Goal: Task Accomplishment & Management: Use online tool/utility

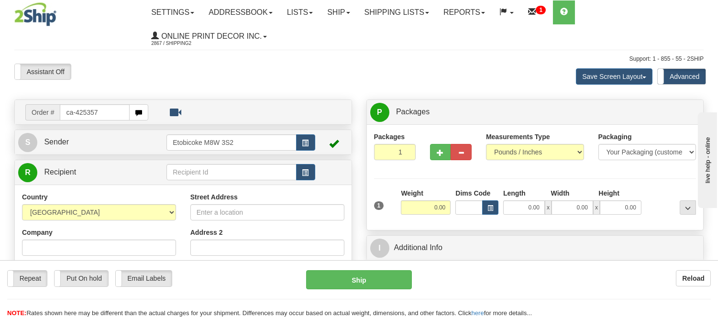
type input "ca-425357"
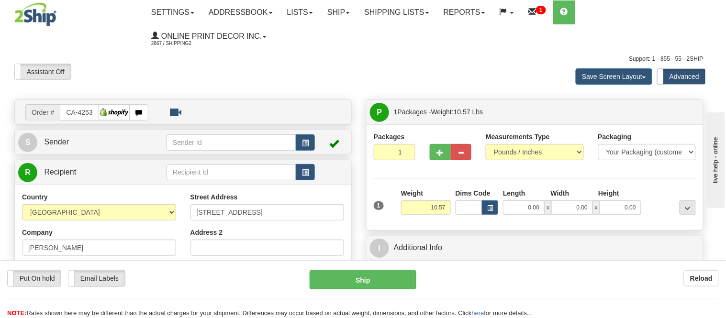
type input "PORTAGE LA PRAIRIE"
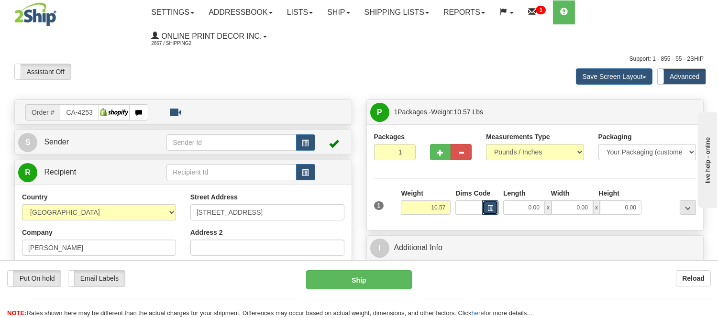
click at [488, 211] on span "button" at bounding box center [491, 208] width 6 height 5
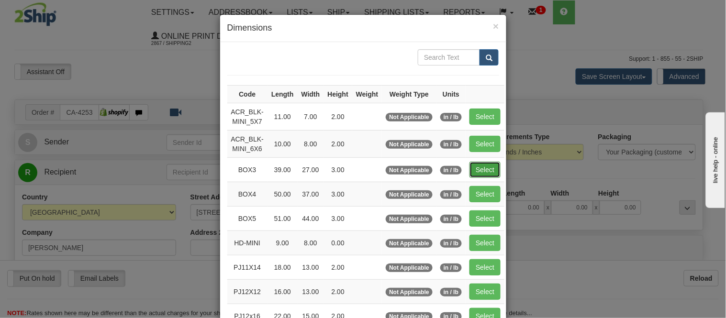
click at [480, 165] on button "Select" at bounding box center [484, 170] width 31 height 16
type input "BOX3"
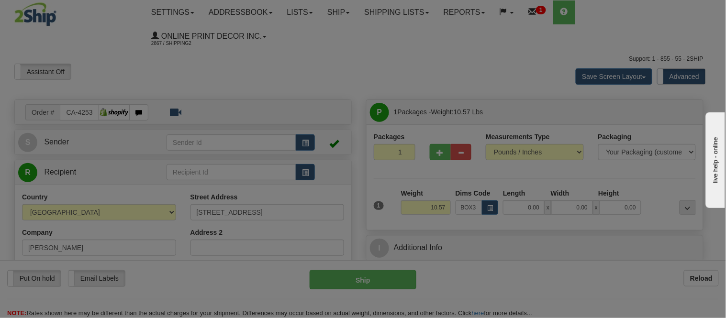
type input "39.00"
type input "27.00"
type input "3.00"
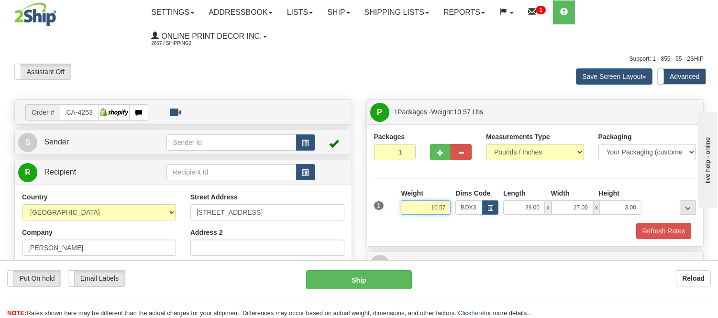
drag, startPoint x: 447, startPoint y: 208, endPoint x: 400, endPoint y: 222, distance: 49.2
click at [400, 222] on div "1 Weight 10.57 Dims Code BOX3" at bounding box center [535, 214] width 322 height 51
type input "7.98"
click at [436, 150] on button "button" at bounding box center [440, 152] width 21 height 16
radio input "true"
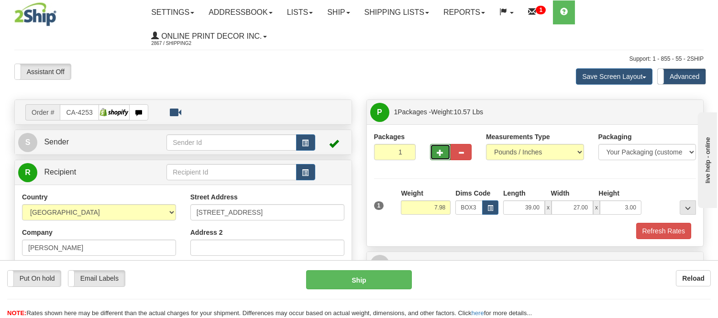
type input "2"
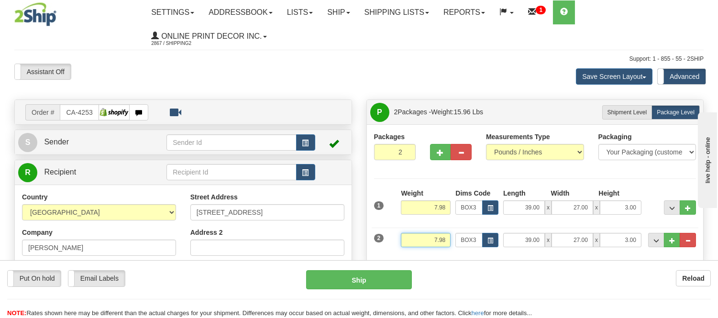
drag, startPoint x: 447, startPoint y: 241, endPoint x: 394, endPoint y: 254, distance: 55.0
click at [394, 254] on div "2 Weight 7.98 Dims Code BOX3 Length Width x" at bounding box center [535, 239] width 327 height 32
type input "3"
click button "Delete" at bounding box center [0, 0] width 0 height 0
drag, startPoint x: 446, startPoint y: 240, endPoint x: 415, endPoint y: 244, distance: 31.3
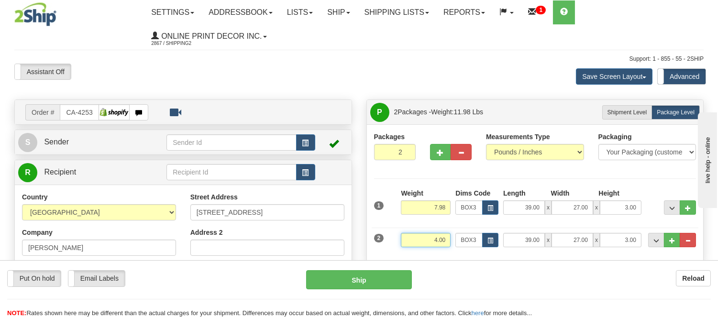
click at [415, 244] on input "4.00" at bounding box center [426, 240] width 50 height 14
click at [466, 225] on div "2 Weight 7 Dims Code BOX3 Length Width 39.00" at bounding box center [535, 239] width 327 height 32
drag, startPoint x: 447, startPoint y: 240, endPoint x: 424, endPoint y: 249, distance: 24.7
click at [424, 249] on div "Weight 7.00" at bounding box center [426, 244] width 55 height 22
type input "6"
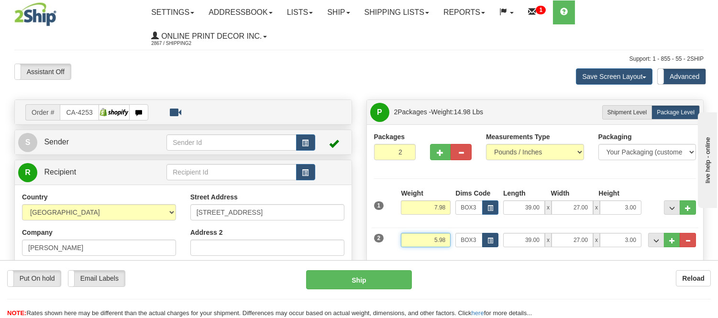
type input "5.98"
click at [489, 242] on span "button" at bounding box center [491, 240] width 6 height 5
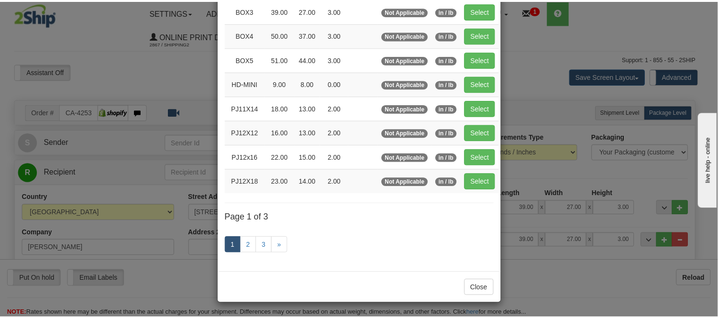
scroll to position [161, 0]
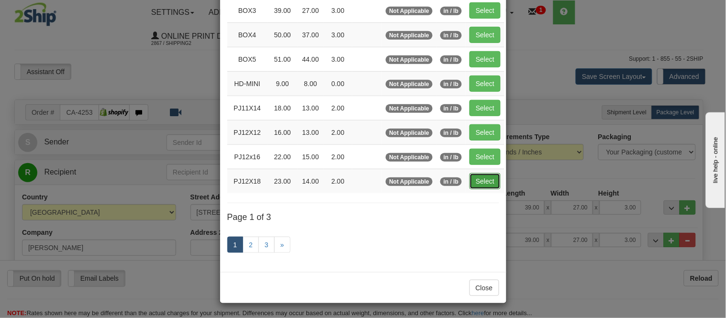
click at [479, 173] on button "Select" at bounding box center [484, 181] width 31 height 16
type input "PJ12X18"
type input "23.00"
type input "14.00"
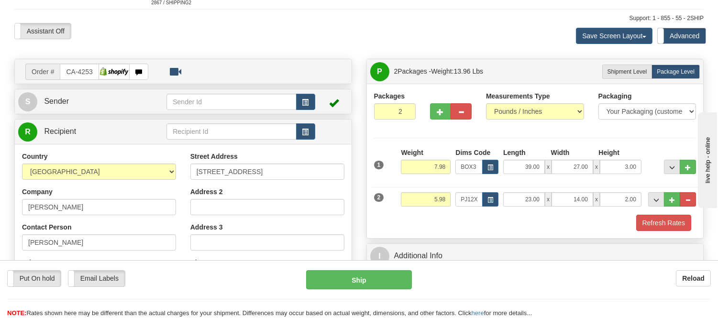
scroll to position [106, 0]
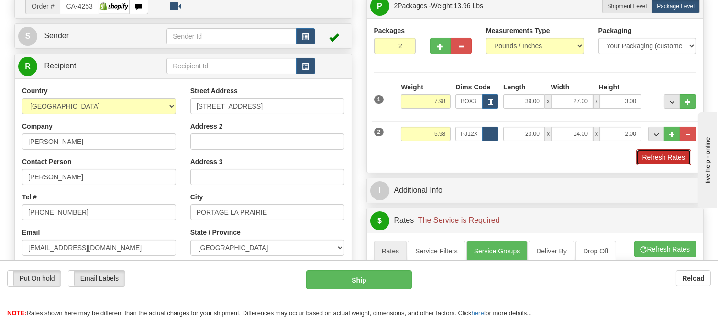
click at [651, 156] on button "Refresh Rates" at bounding box center [663, 157] width 55 height 16
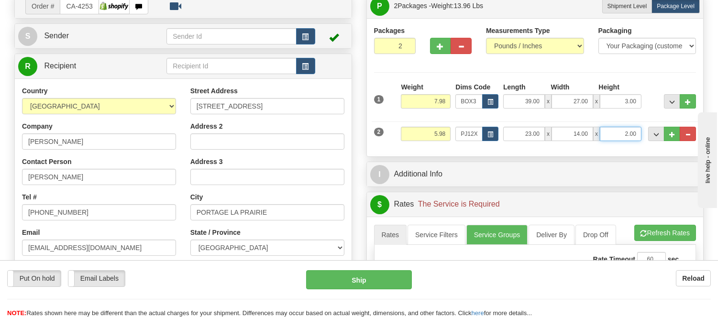
drag, startPoint x: 639, startPoint y: 131, endPoint x: 610, endPoint y: 144, distance: 31.5
click at [610, 144] on div "2 Weight 5.98 Dims Code PJ12X18 Length Width" at bounding box center [535, 133] width 327 height 32
click button "Delete" at bounding box center [0, 0] width 0 height 0
type input "6.00"
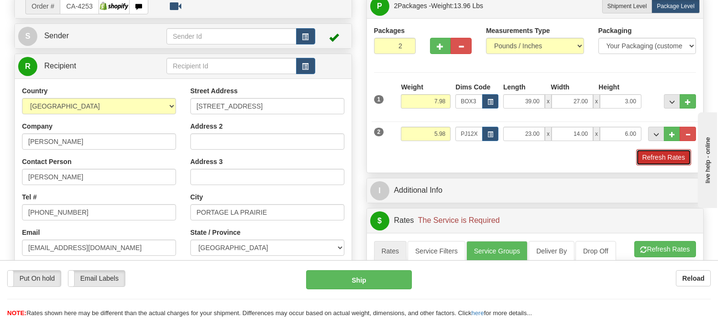
click at [678, 162] on button "Refresh Rates" at bounding box center [663, 157] width 55 height 16
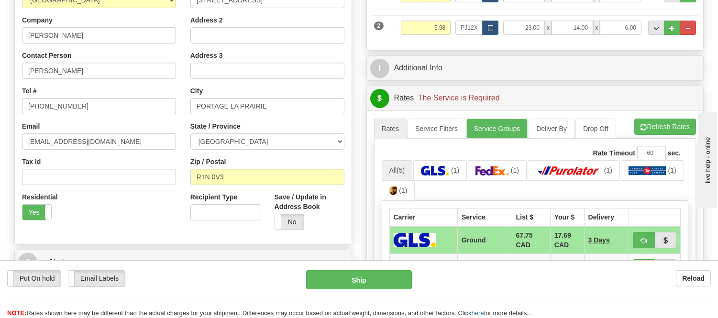
scroll to position [266, 0]
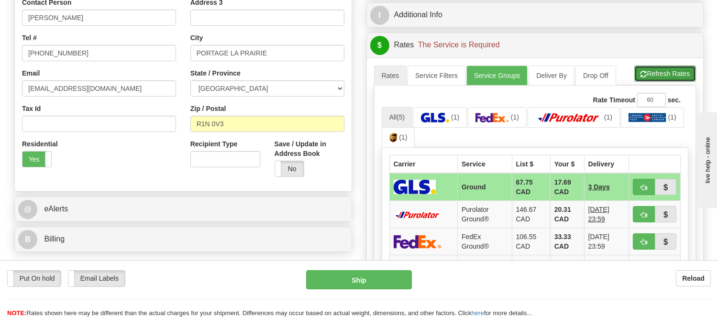
click at [663, 67] on button "Refresh Rates" at bounding box center [665, 74] width 62 height 16
click at [639, 189] on button "button" at bounding box center [644, 187] width 22 height 16
type input "1"
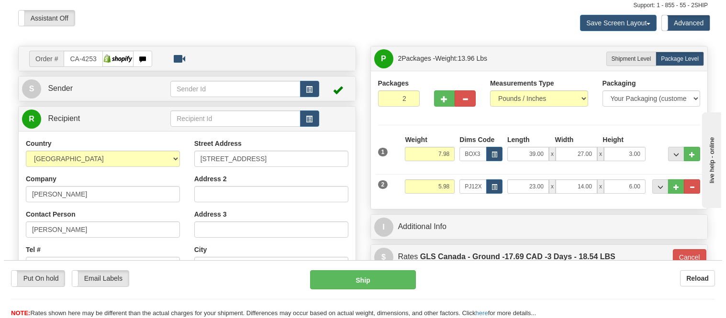
scroll to position [53, 0]
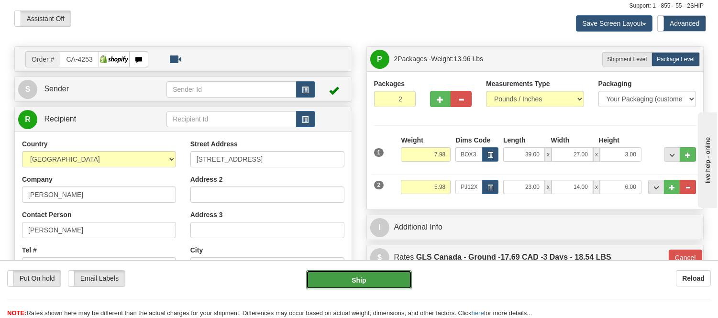
click at [405, 274] on button "Ship" at bounding box center [358, 279] width 105 height 19
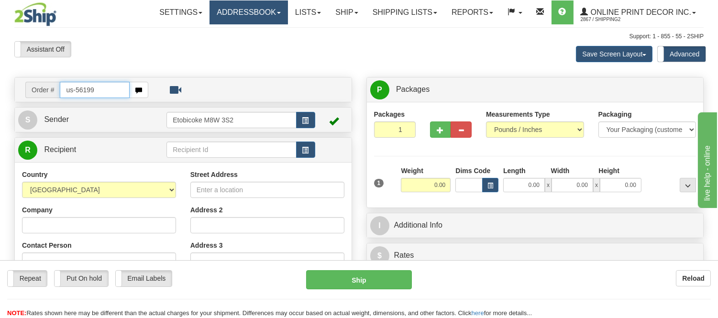
type input "us-56199"
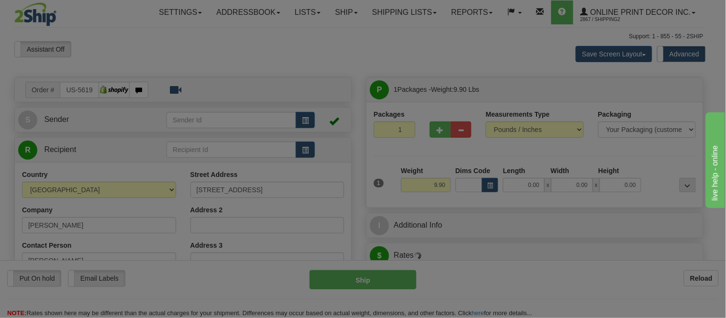
type input "BENTON"
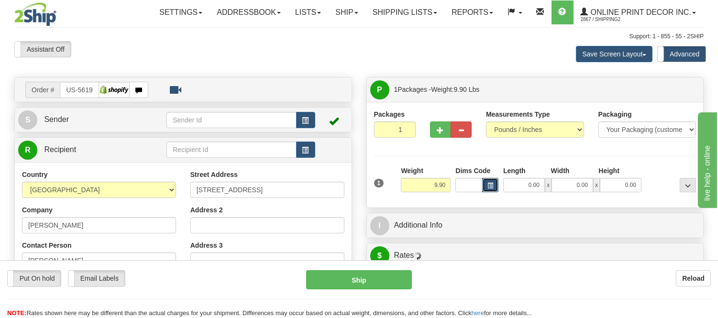
click at [490, 185] on span "button" at bounding box center [491, 185] width 6 height 5
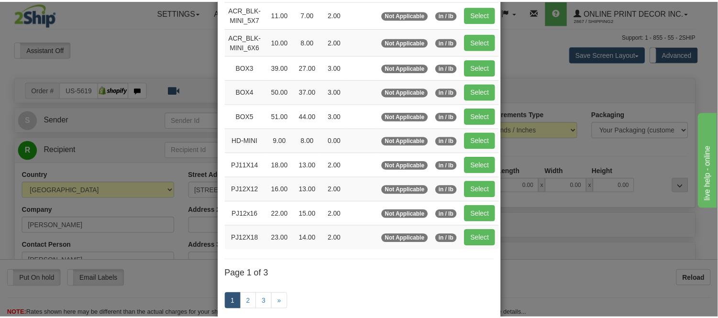
scroll to position [106, 0]
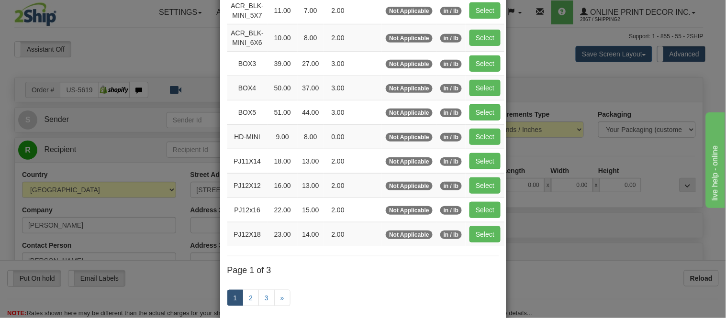
click at [489, 150] on td "Select" at bounding box center [485, 161] width 39 height 24
click at [489, 152] on td "Select" at bounding box center [485, 161] width 39 height 24
click at [486, 159] on button "Select" at bounding box center [484, 161] width 31 height 16
type input "PJ11X14"
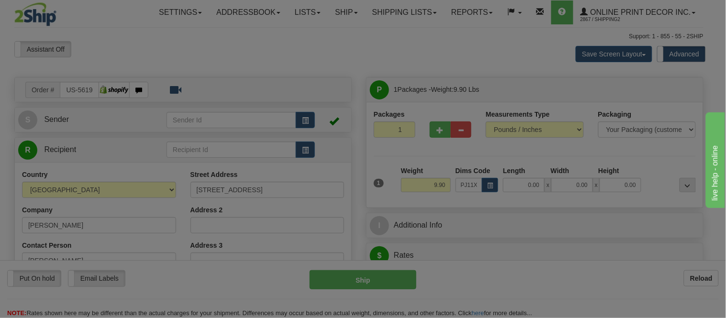
type input "18.00"
type input "13.00"
type input "2.00"
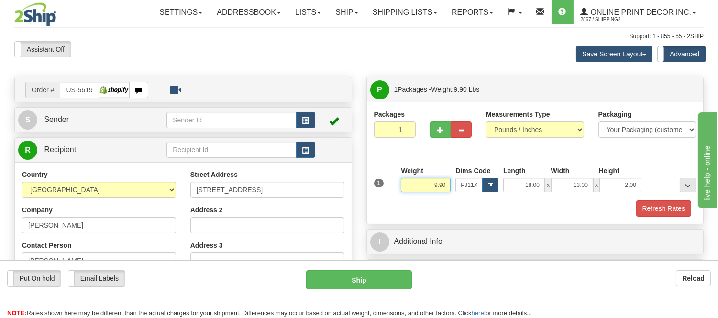
drag, startPoint x: 448, startPoint y: 183, endPoint x: 391, endPoint y: 181, distance: 57.4
click at [391, 181] on div "1 Weight 9.90 Dims Code x x" at bounding box center [535, 183] width 327 height 34
type input "6.99"
drag, startPoint x: 625, startPoint y: 189, endPoint x: 584, endPoint y: 188, distance: 41.2
click at [584, 188] on div "18.00 x 13.00 x 2.00" at bounding box center [572, 185] width 138 height 14
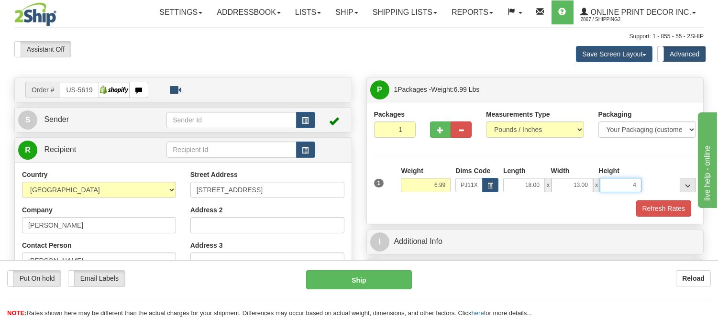
click button "Delete" at bounding box center [0, 0] width 0 height 0
type input "4.00"
click at [652, 203] on button "Refresh Rates" at bounding box center [663, 208] width 55 height 16
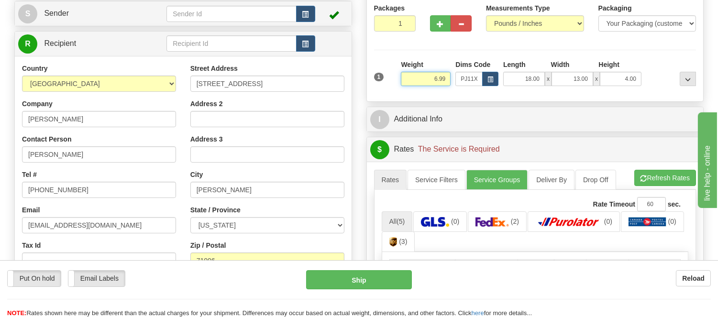
drag, startPoint x: 445, startPoint y: 77, endPoint x: 411, endPoint y: 80, distance: 34.1
click at [411, 80] on input "6.99" at bounding box center [426, 79] width 50 height 14
type input "8.98"
click at [680, 175] on li "Refresh Rates Cancel Rating" at bounding box center [665, 178] width 62 height 16
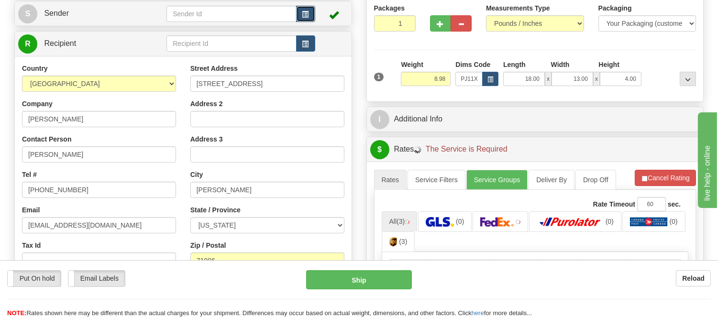
click at [310, 12] on button "button" at bounding box center [305, 14] width 19 height 16
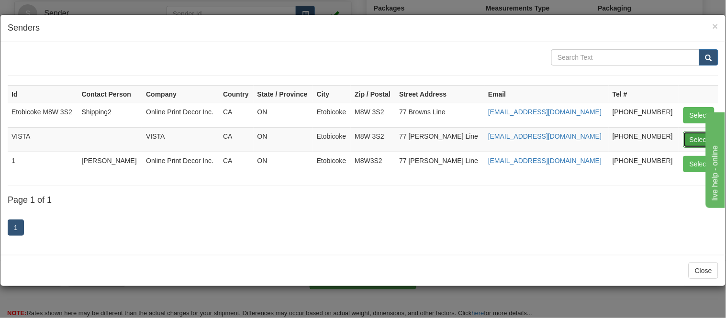
click at [690, 137] on button "Select" at bounding box center [698, 140] width 31 height 16
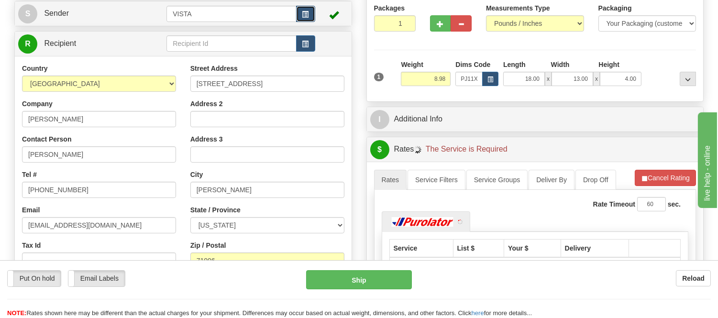
click at [301, 10] on button "button" at bounding box center [305, 14] width 19 height 16
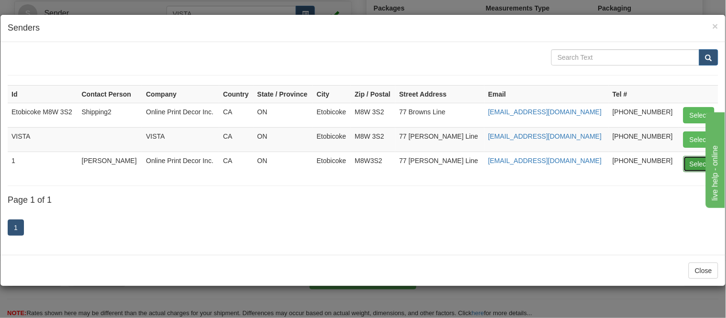
click at [691, 162] on button "Select" at bounding box center [698, 164] width 31 height 16
type input "1"
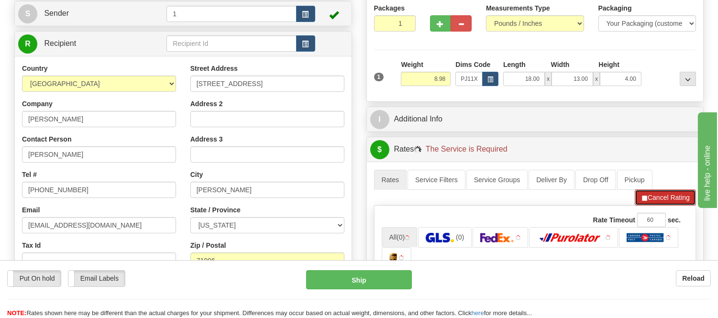
click at [667, 191] on button "Cancel Rating" at bounding box center [665, 197] width 61 height 16
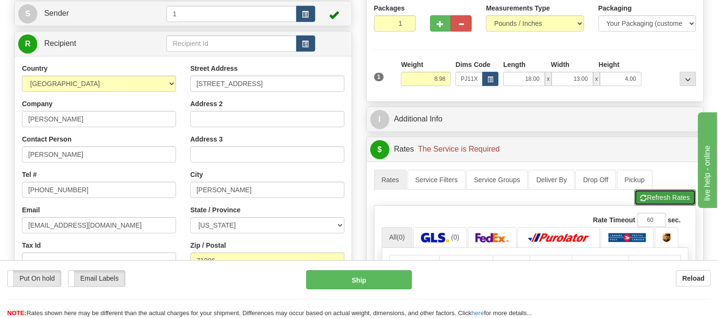
click at [667, 191] on button "Refresh Rates" at bounding box center [665, 197] width 62 height 16
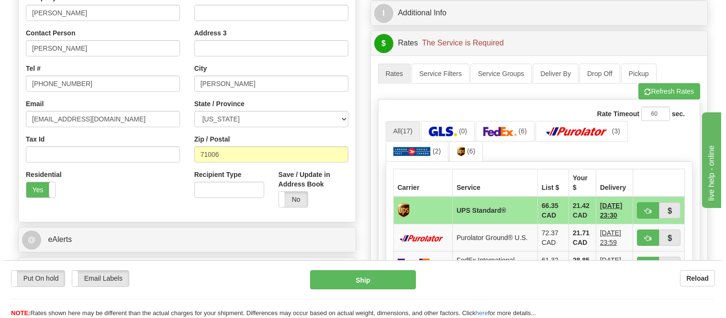
scroll to position [266, 0]
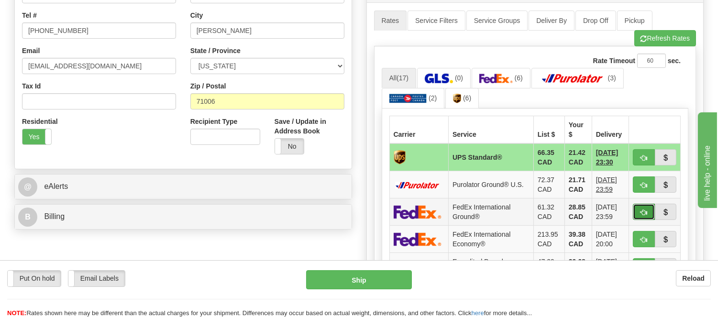
click at [641, 210] on span "button" at bounding box center [644, 213] width 7 height 6
type input "92"
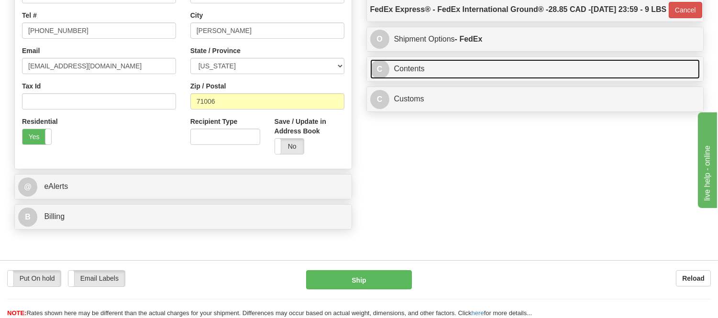
click at [497, 79] on link "C Contents" at bounding box center [535, 69] width 330 height 20
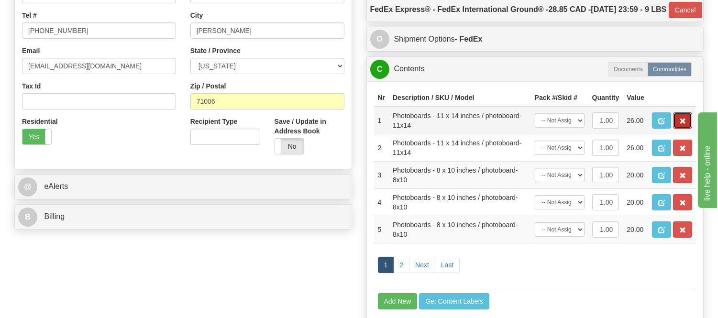
click at [684, 124] on span "button" at bounding box center [682, 121] width 7 height 6
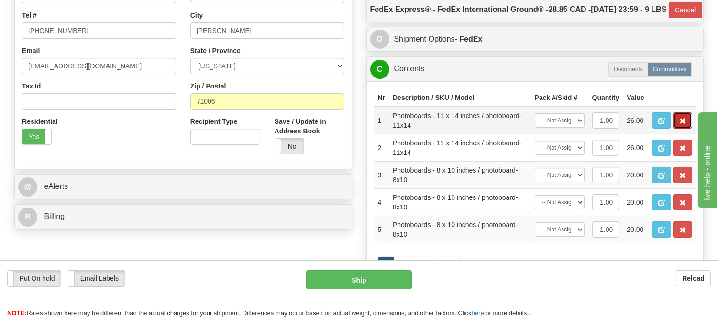
click at [684, 124] on span "button" at bounding box center [682, 121] width 7 height 6
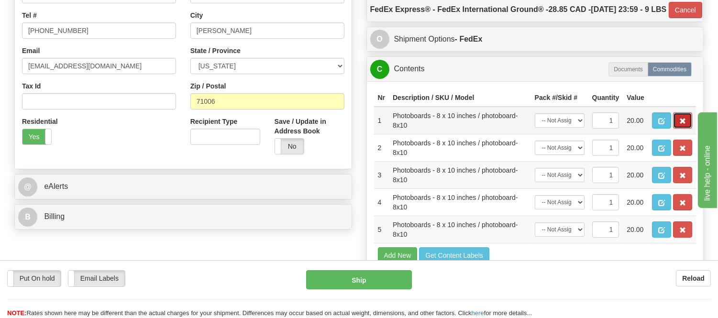
click at [683, 124] on span "button" at bounding box center [682, 121] width 7 height 6
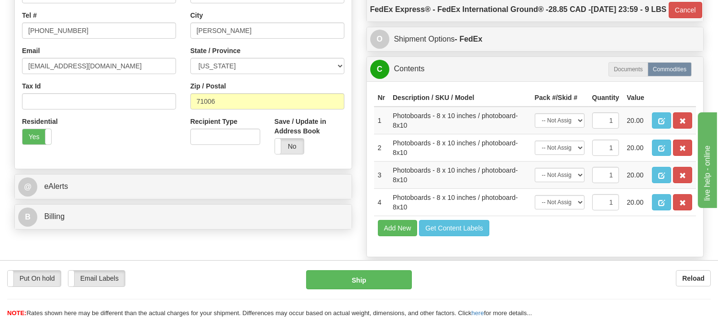
click at [683, 124] on span "button" at bounding box center [682, 121] width 7 height 6
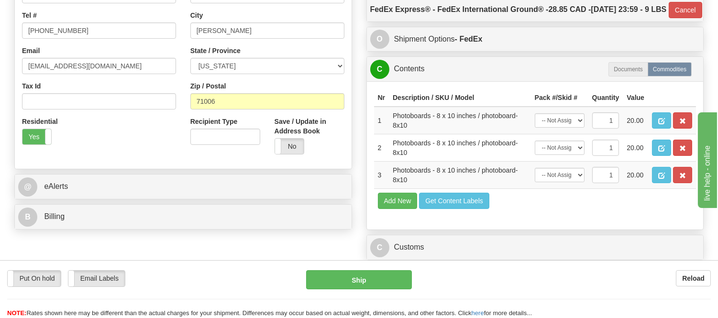
click at [683, 124] on span "button" at bounding box center [682, 121] width 7 height 6
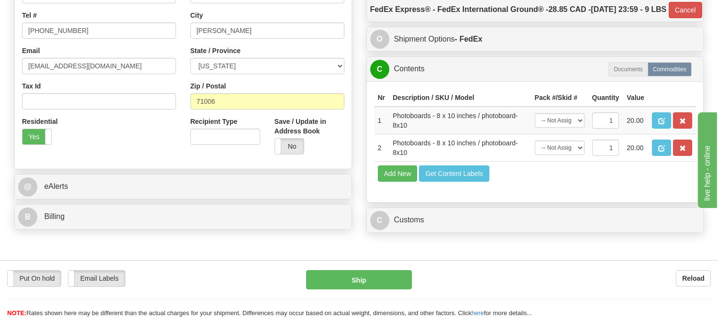
click at [683, 124] on span "button" at bounding box center [682, 121] width 7 height 6
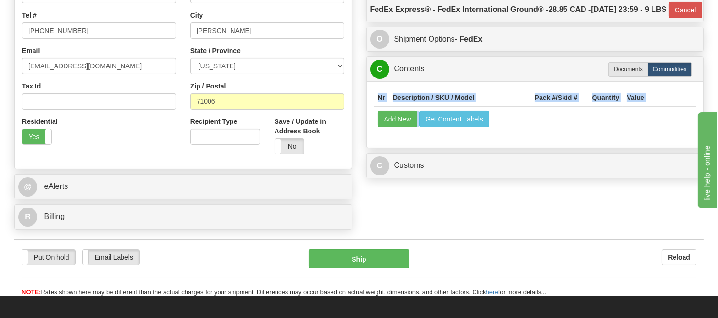
click at [683, 148] on div "Nr Description / SKU / Model Pack #/Skid # Quantity Value Add New Get Content L…" at bounding box center [535, 114] width 337 height 67
click at [422, 148] on div "Nr Description / SKU / Model Pack #/Skid # Quantity Value Add New Get Content L…" at bounding box center [535, 114] width 337 height 67
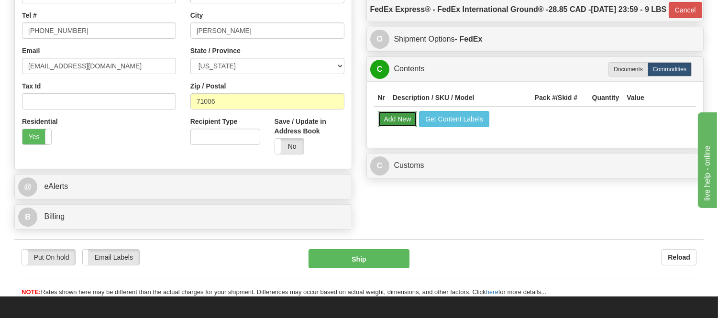
click at [389, 127] on button "Add New" at bounding box center [398, 119] width 40 height 16
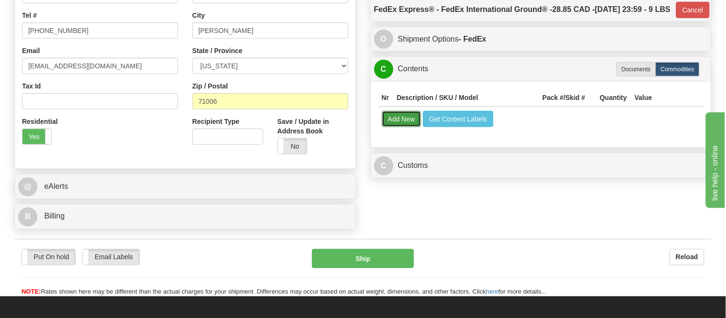
select select
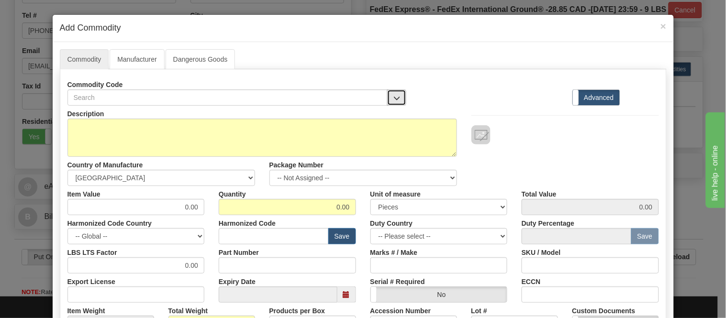
click at [393, 96] on span "button" at bounding box center [396, 98] width 7 height 6
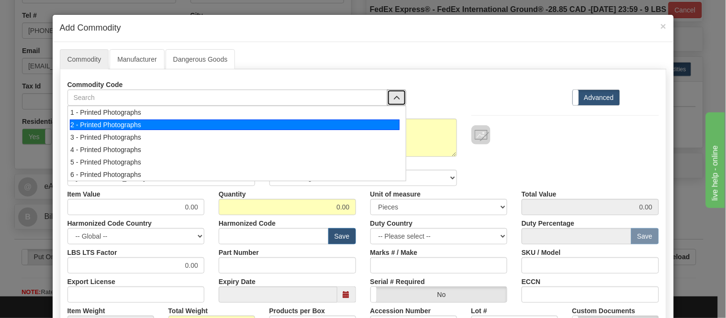
click at [388, 122] on div "2 - Printed Photographs" at bounding box center [235, 125] width 330 height 11
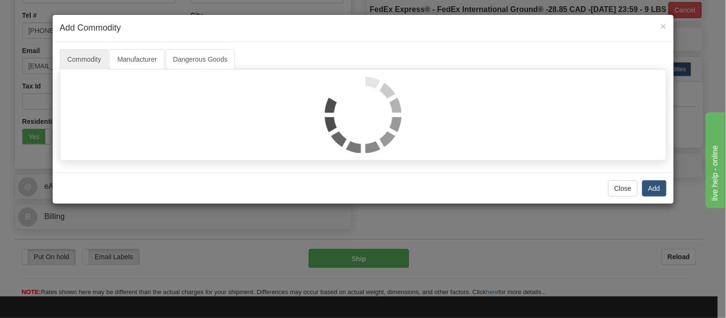
select select "1"
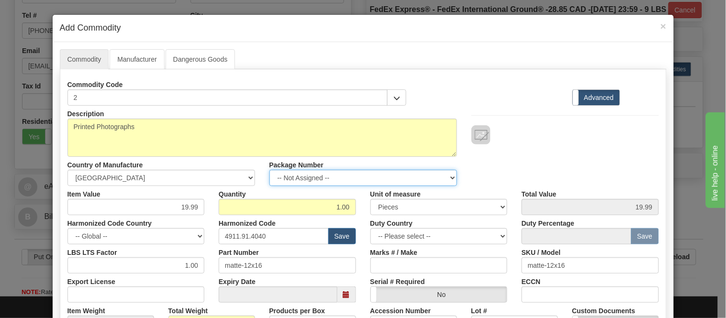
click at [344, 178] on select "-- Not Assigned -- Item 1" at bounding box center [363, 178] width 188 height 16
select select "0"
click at [269, 170] on select "-- Not Assigned -- Item 1" at bounding box center [363, 178] width 188 height 16
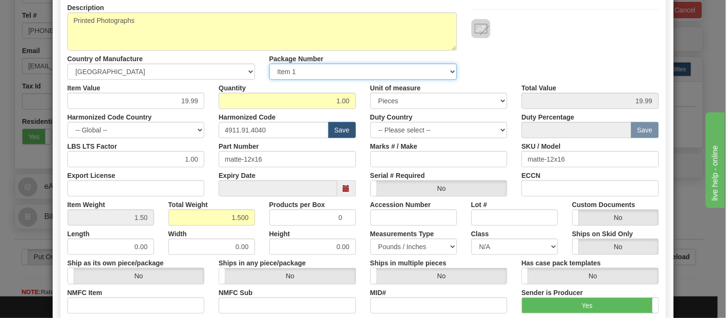
scroll to position [309, 0]
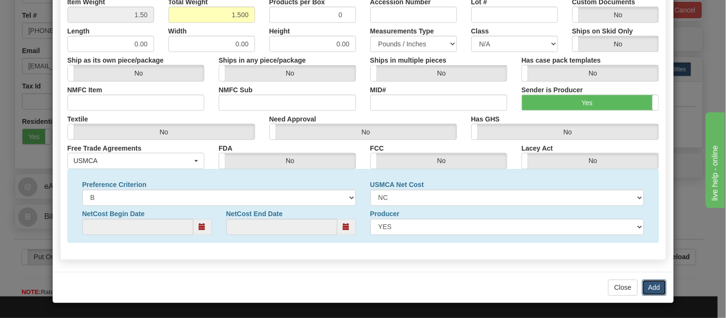
click at [653, 287] on button "Add" at bounding box center [654, 288] width 24 height 16
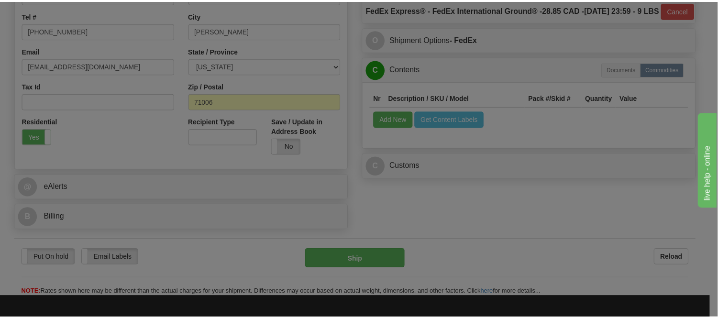
scroll to position [0, 0]
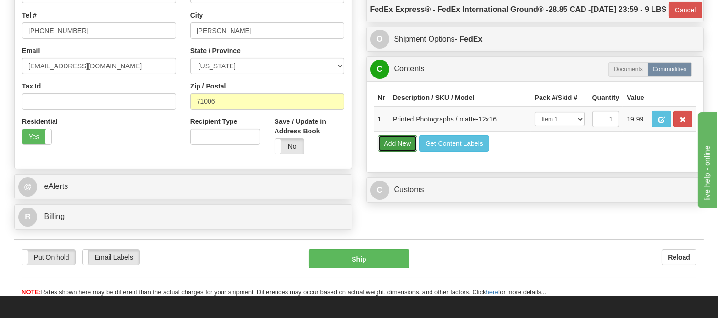
click at [406, 152] on button "Add New" at bounding box center [398, 143] width 40 height 16
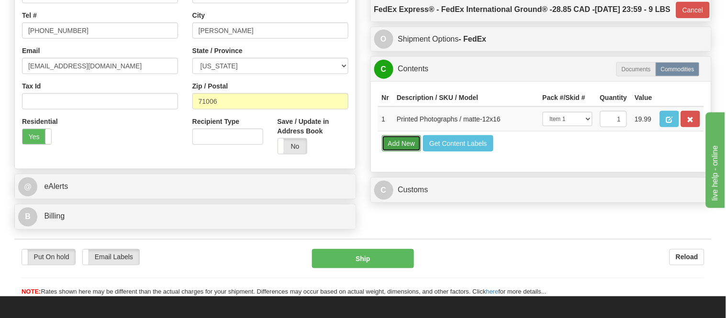
select select
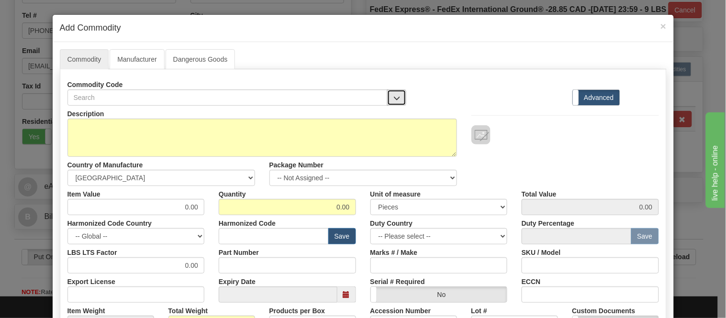
click at [400, 94] on button "button" at bounding box center [396, 97] width 19 height 16
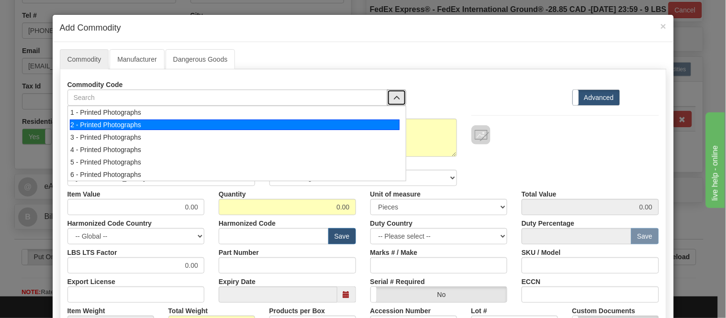
click at [400, 121] on li "2 - Printed Photographs" at bounding box center [237, 125] width 338 height 12
select select "1"
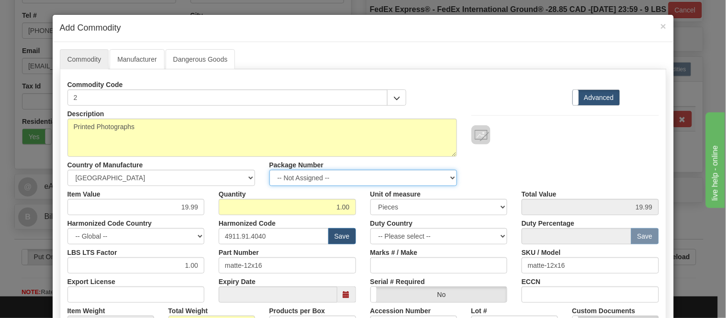
click at [359, 184] on select "-- Not Assigned -- Item 1" at bounding box center [363, 178] width 188 height 16
click at [660, 29] on span "×" at bounding box center [663, 26] width 6 height 11
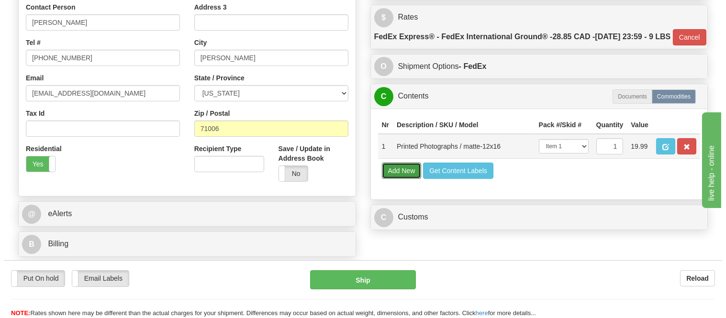
scroll to position [266, 0]
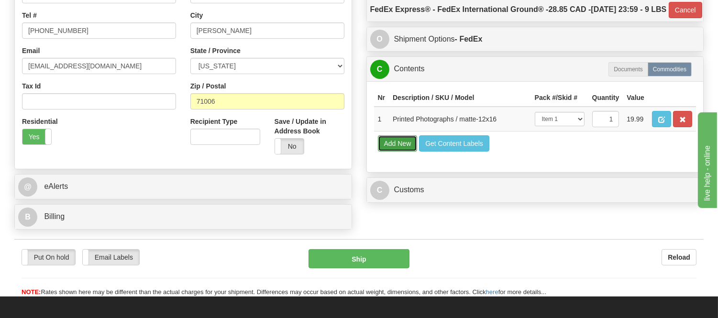
click at [400, 152] on button "Add New" at bounding box center [398, 143] width 40 height 16
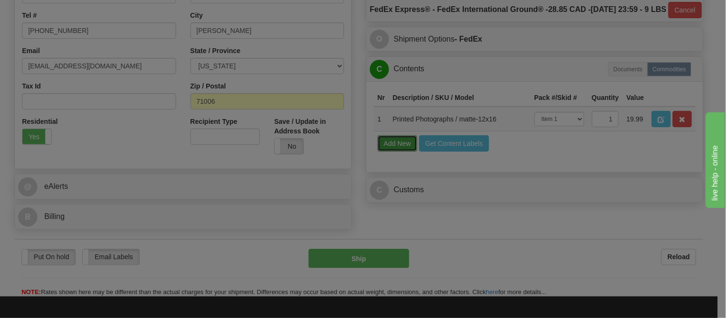
select select
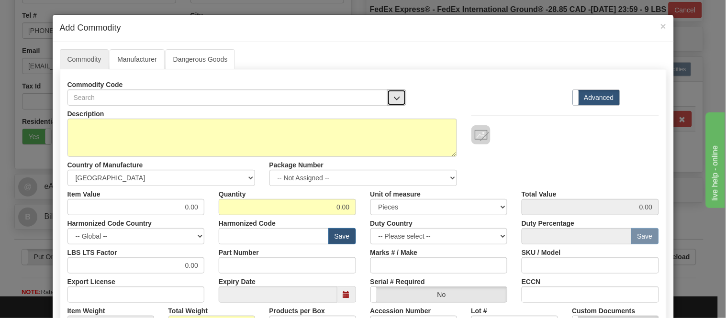
click at [393, 95] on span "button" at bounding box center [396, 98] width 7 height 6
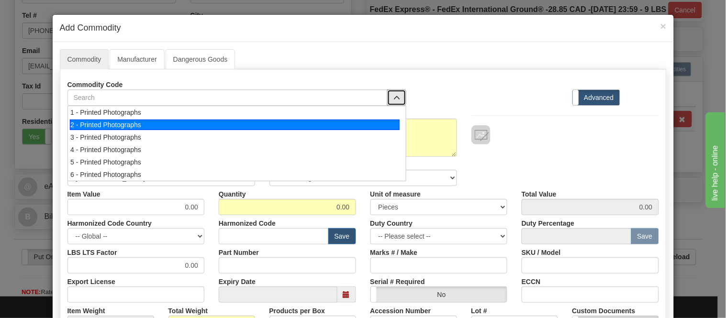
click at [385, 120] on div "2 - Printed Photographs" at bounding box center [235, 125] width 330 height 11
select select "1"
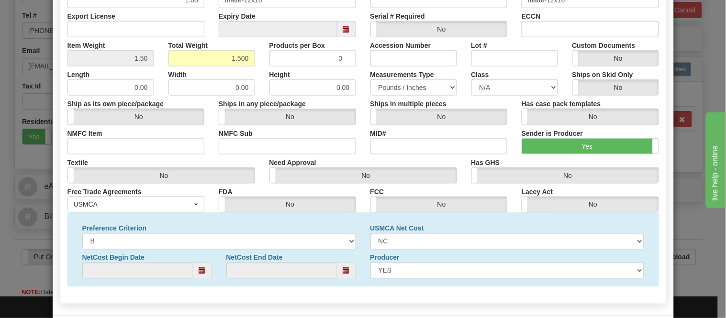
scroll to position [309, 0]
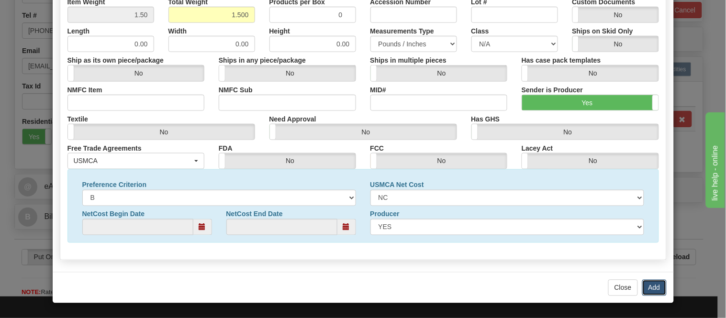
click at [643, 285] on button "Add" at bounding box center [654, 288] width 24 height 16
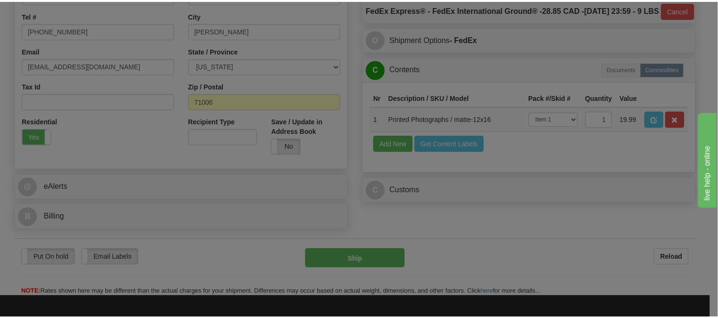
scroll to position [0, 0]
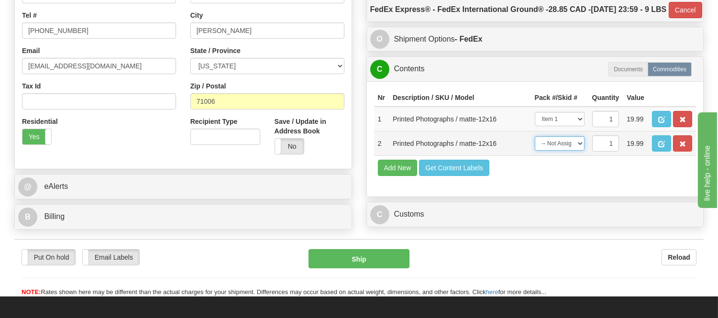
click at [561, 151] on select "-- Not Assigned -- Item 1" at bounding box center [560, 143] width 50 height 14
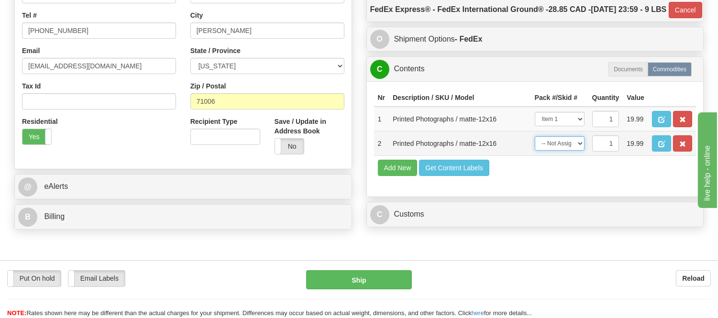
select select "0"
click at [535, 151] on select "-- Not Assigned -- Item 1" at bounding box center [560, 143] width 50 height 14
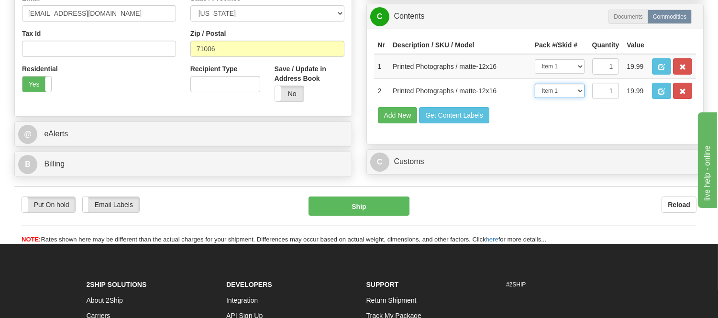
scroll to position [319, 0]
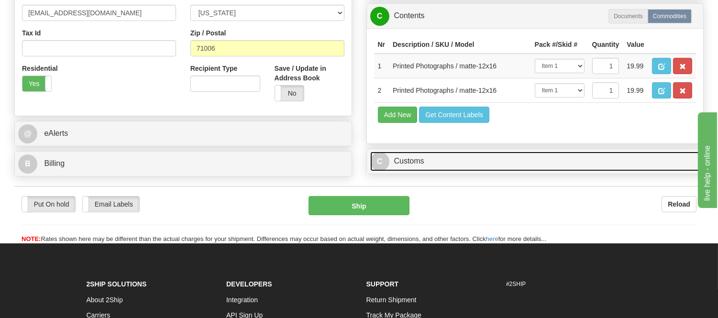
click at [422, 171] on link "C Customs" at bounding box center [535, 162] width 330 height 20
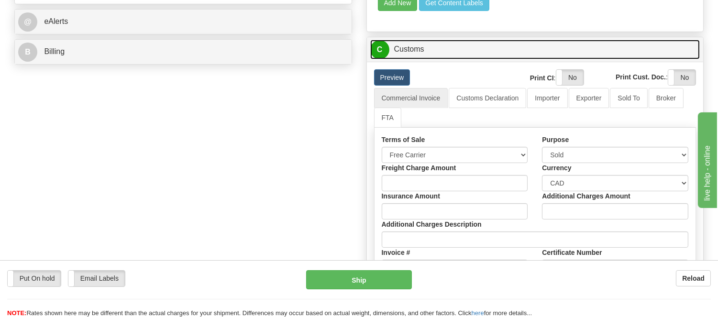
scroll to position [478, 0]
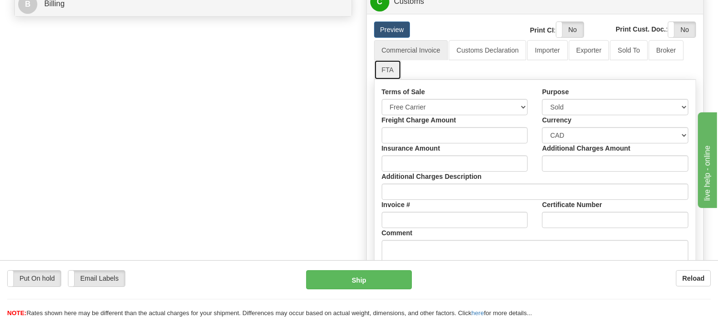
click at [389, 80] on link "FTA" at bounding box center [387, 70] width 27 height 20
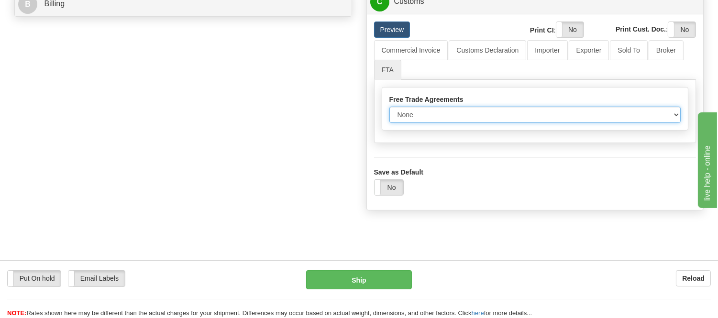
click at [410, 123] on select "None Other USMCA CETA CUKTCA" at bounding box center [535, 115] width 292 height 16
select select "1"
click at [389, 123] on select "None Other USMCA CETA CUKTCA" at bounding box center [535, 115] width 292 height 16
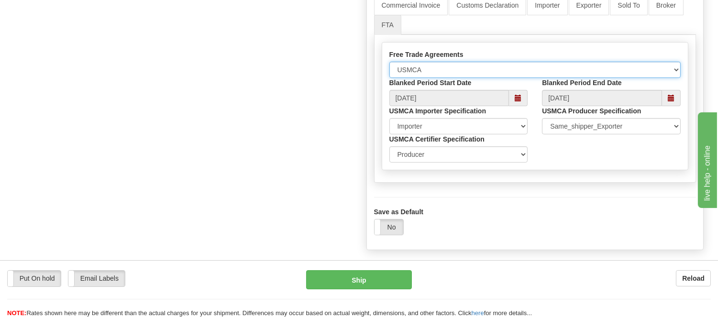
scroll to position [638, 0]
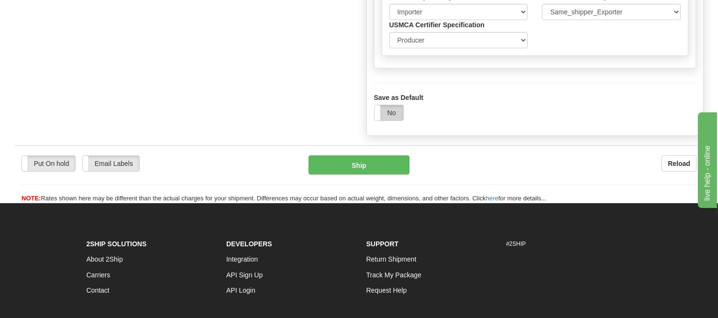
click at [394, 121] on label "No" at bounding box center [389, 112] width 29 height 15
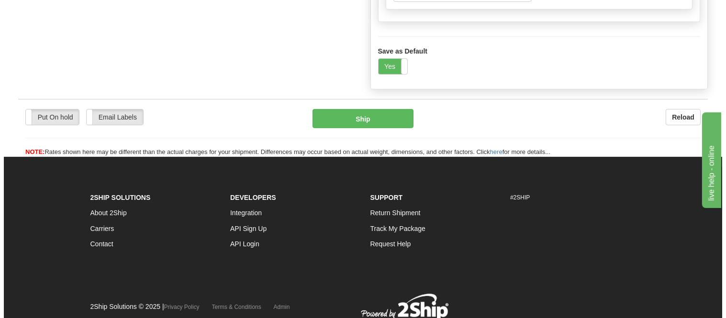
scroll to position [691, 0]
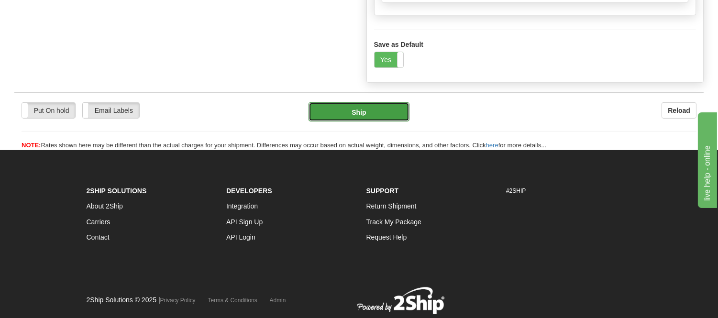
click at [393, 122] on button "Ship" at bounding box center [359, 111] width 100 height 19
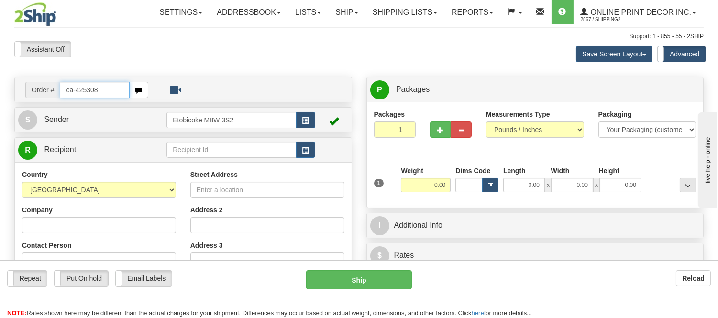
type input "ca-425308"
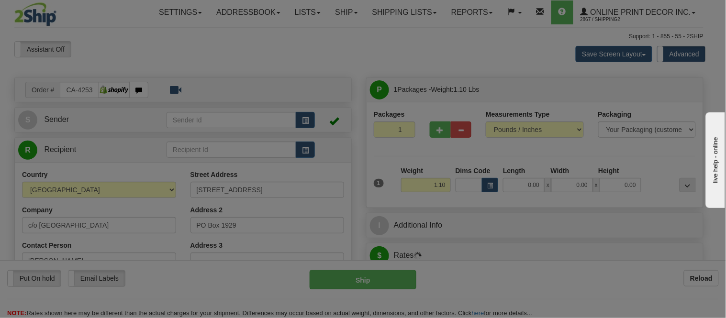
type input "CHARLOTTETOWN"
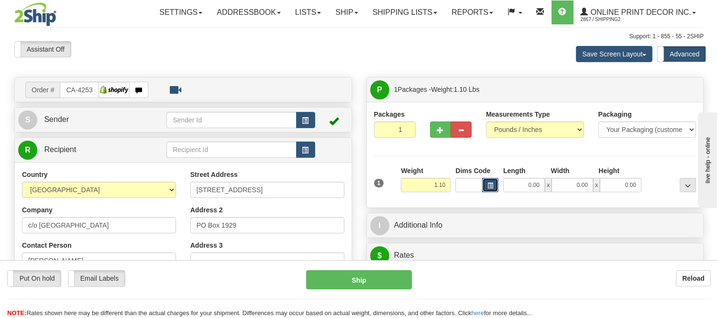
click at [494, 185] on button "button" at bounding box center [490, 185] width 16 height 14
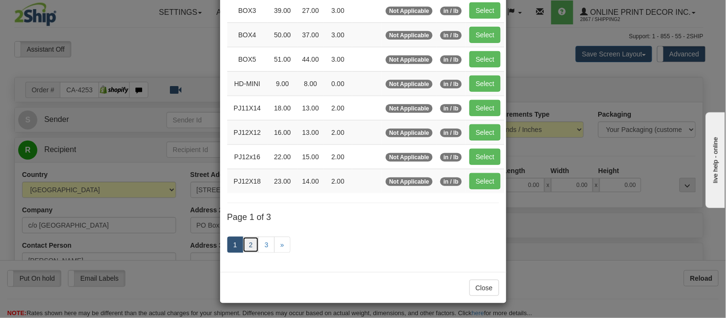
click at [246, 250] on link "2" at bounding box center [251, 245] width 16 height 16
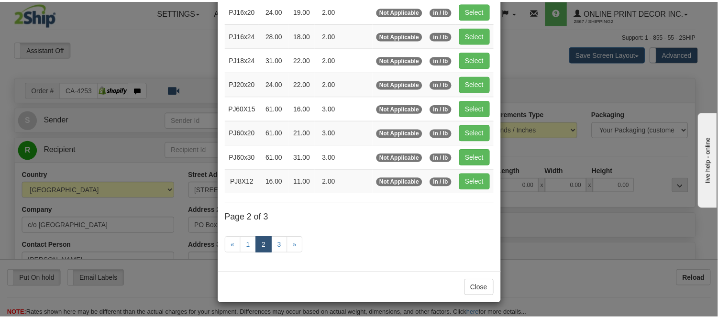
scroll to position [155, 0]
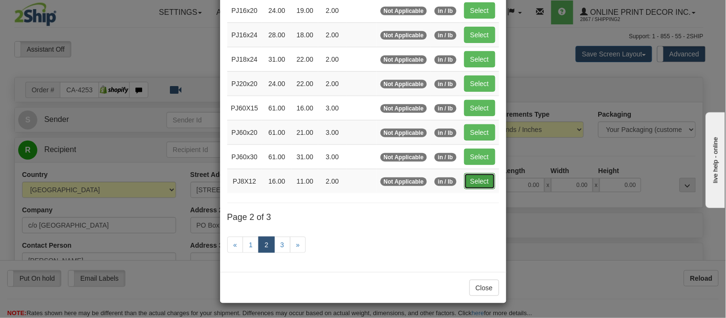
click at [468, 184] on button "Select" at bounding box center [479, 181] width 31 height 16
type input "PJ8X12"
type input "16.00"
type input "11.00"
type input "2.00"
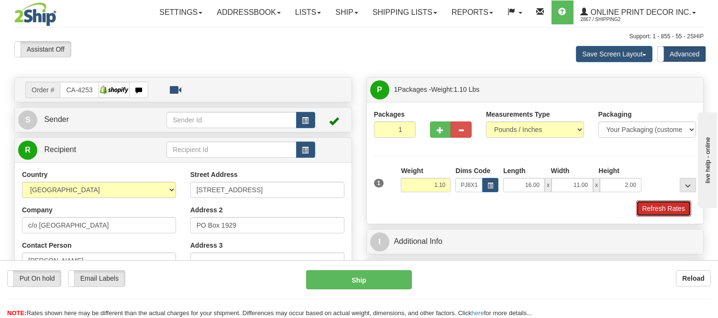
click at [667, 211] on button "Refresh Rates" at bounding box center [663, 208] width 55 height 16
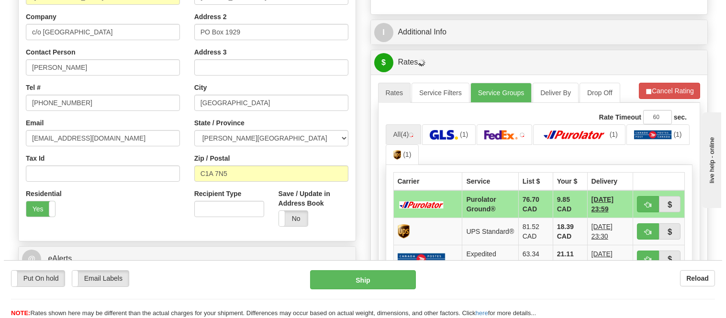
scroll to position [208, 0]
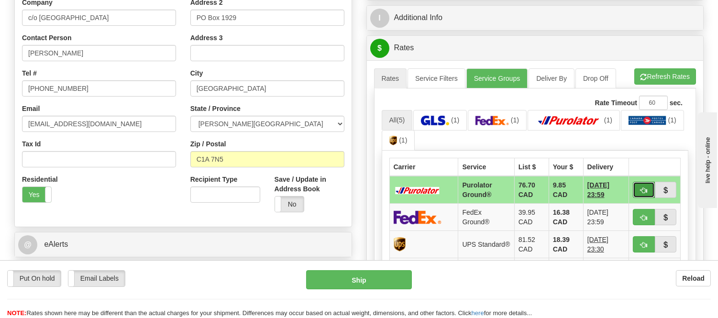
click at [638, 187] on button "button" at bounding box center [644, 190] width 22 height 16
type input "260"
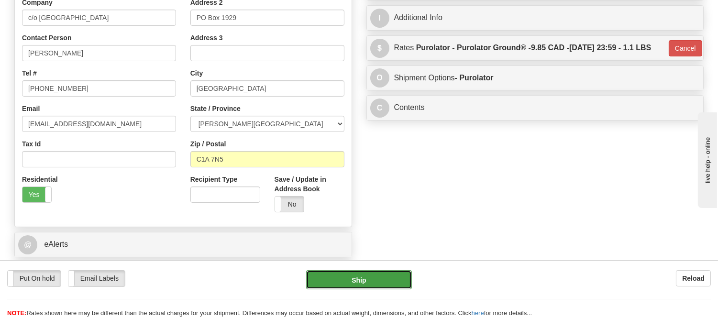
click at [358, 285] on button "Ship" at bounding box center [358, 279] width 105 height 19
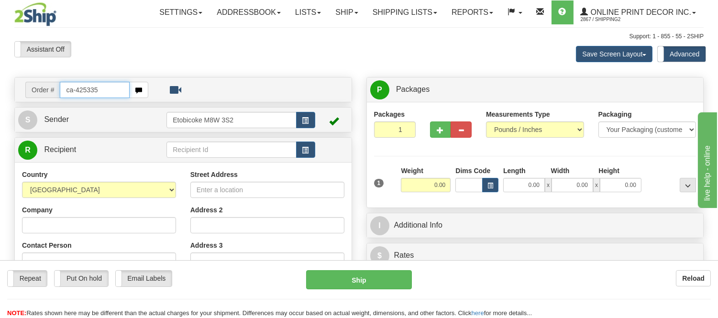
type input "ca-425335"
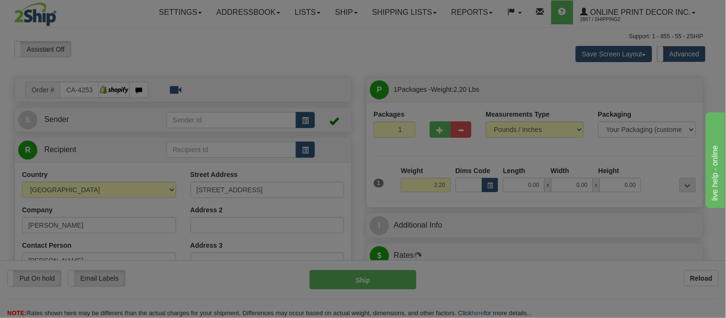
type input "EDMONTON"
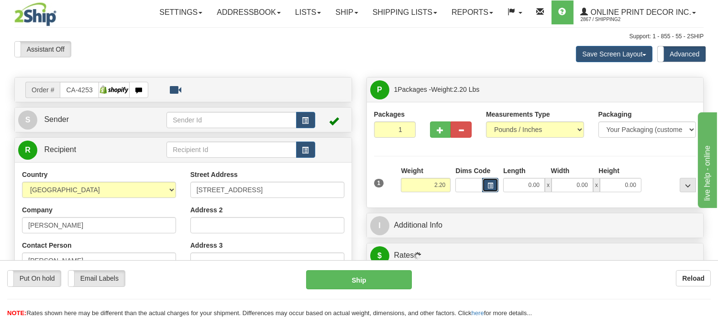
click at [489, 187] on span "button" at bounding box center [491, 185] width 6 height 5
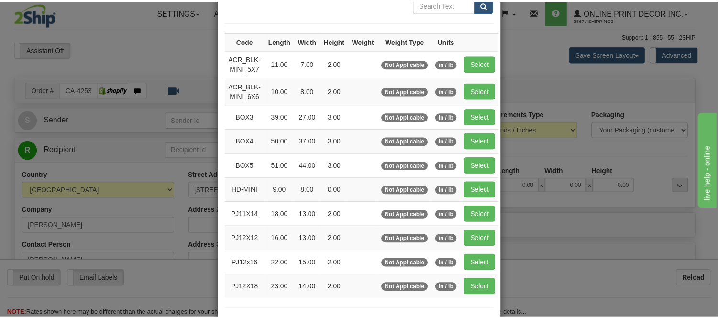
scroll to position [106, 0]
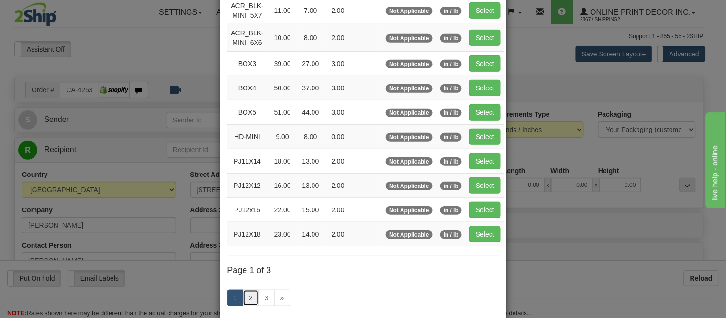
click at [248, 291] on link "2" at bounding box center [251, 298] width 16 height 16
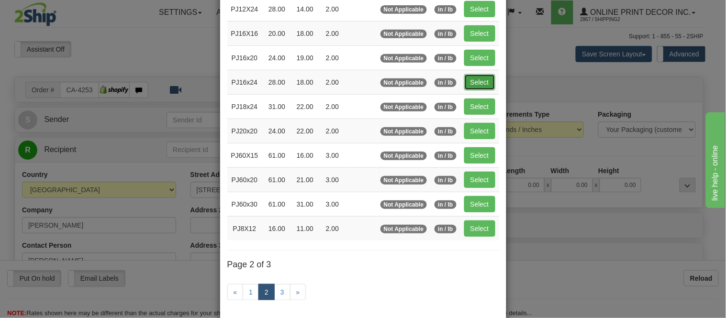
click at [464, 78] on button "Select" at bounding box center [479, 82] width 31 height 16
type input "PJ16x24"
type input "28.00"
type input "18.00"
type input "2.00"
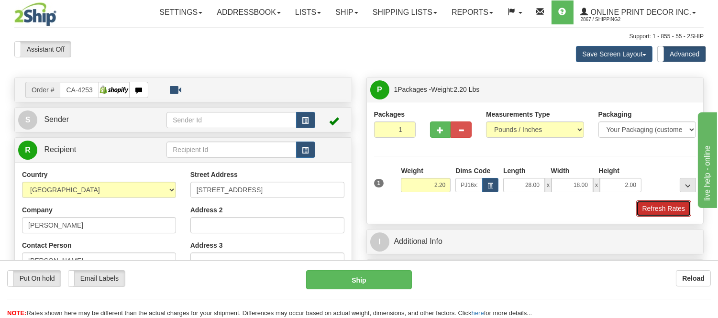
click at [651, 207] on button "Refresh Rates" at bounding box center [663, 208] width 55 height 16
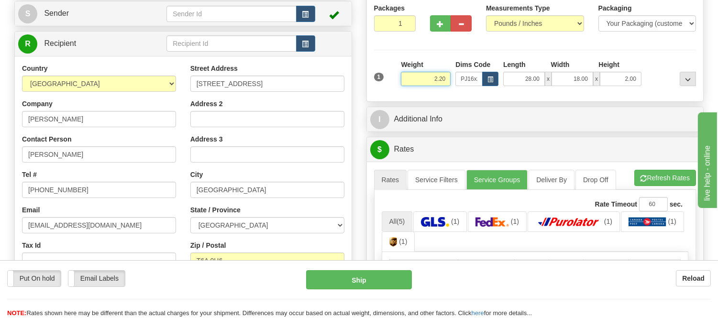
drag, startPoint x: 448, startPoint y: 80, endPoint x: 404, endPoint y: 88, distance: 45.2
click at [404, 88] on div "Weight 2.20" at bounding box center [426, 76] width 55 height 33
type input "3.98"
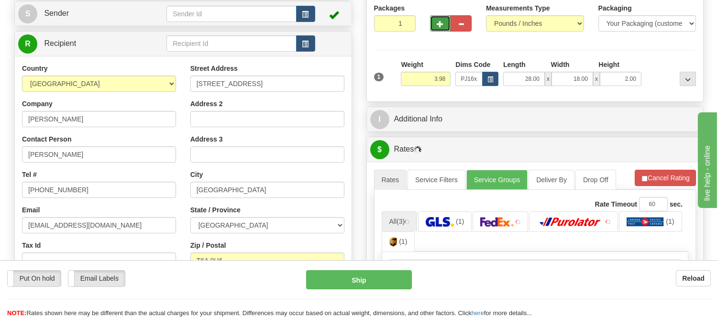
click at [444, 19] on button "button" at bounding box center [440, 23] width 21 height 16
radio input "true"
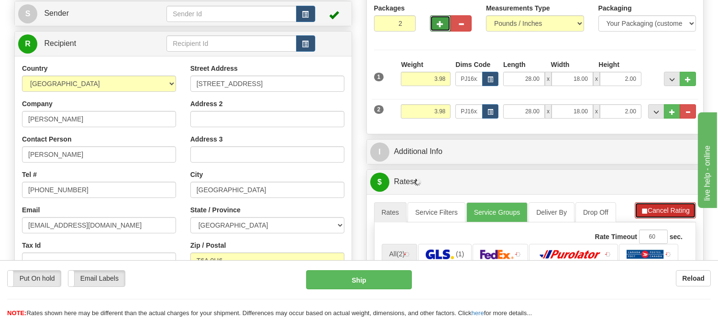
click at [652, 205] on button "Cancel Rating" at bounding box center [665, 210] width 61 height 16
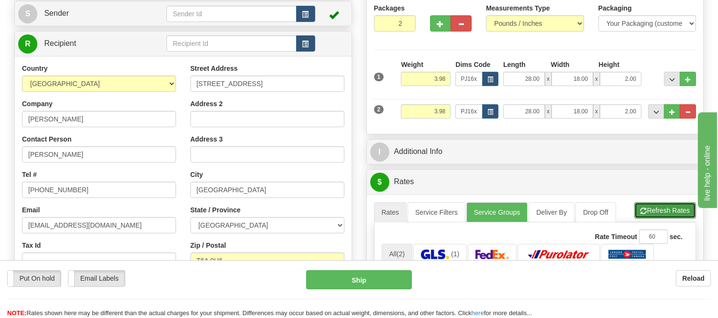
click at [652, 205] on button "Refresh Rates" at bounding box center [665, 210] width 62 height 16
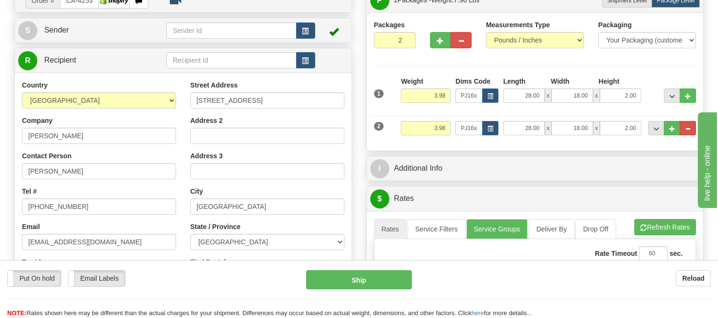
scroll to position [53, 0]
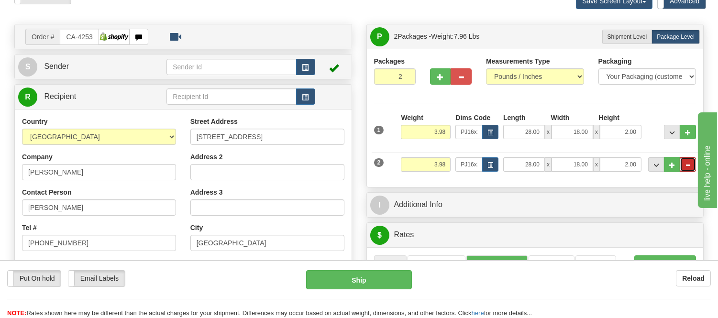
click at [690, 163] on button "..." at bounding box center [688, 164] width 16 height 14
type input "1"
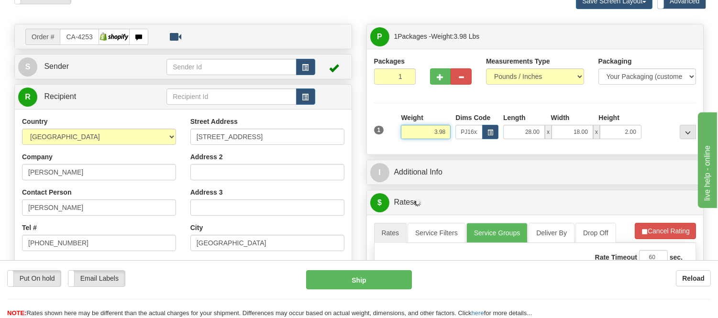
drag, startPoint x: 450, startPoint y: 130, endPoint x: 426, endPoint y: 134, distance: 24.9
click at [426, 134] on input "3.98" at bounding box center [426, 132] width 50 height 14
type input "5"
click button "Delete" at bounding box center [0, 0] width 0 height 0
type input "7.00"
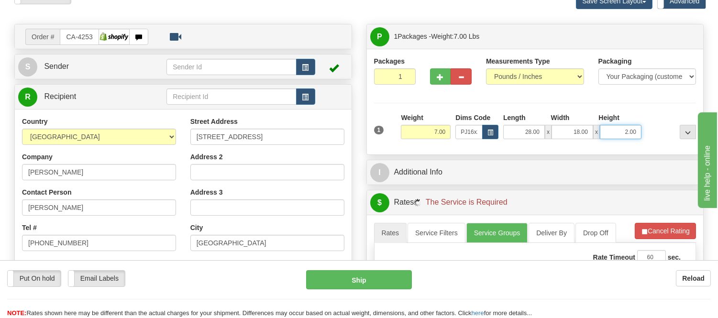
drag, startPoint x: 637, startPoint y: 133, endPoint x: 605, endPoint y: 122, distance: 33.9
click at [605, 122] on div "Length Width Height 28.00 x 18.00 x 2.00" at bounding box center [572, 126] width 143 height 26
click button "Delete" at bounding box center [0, 0] width 0 height 0
type input "6.00"
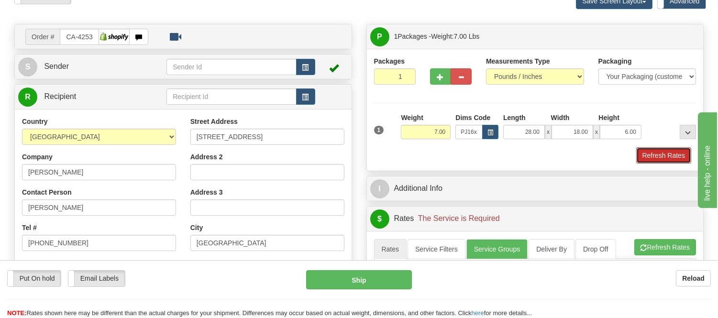
click at [662, 154] on button "Refresh Rates" at bounding box center [663, 155] width 55 height 16
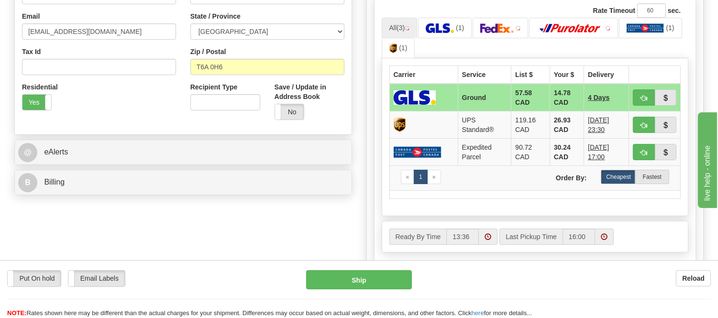
scroll to position [319, 0]
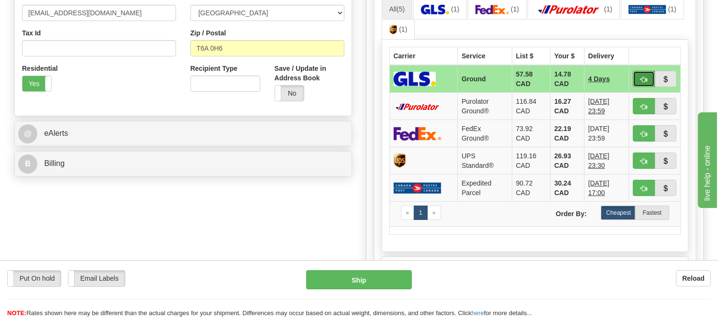
click at [645, 78] on span "button" at bounding box center [644, 80] width 7 height 6
type input "1"
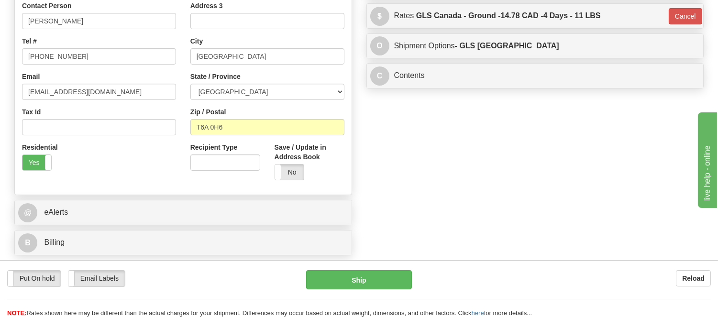
scroll to position [106, 0]
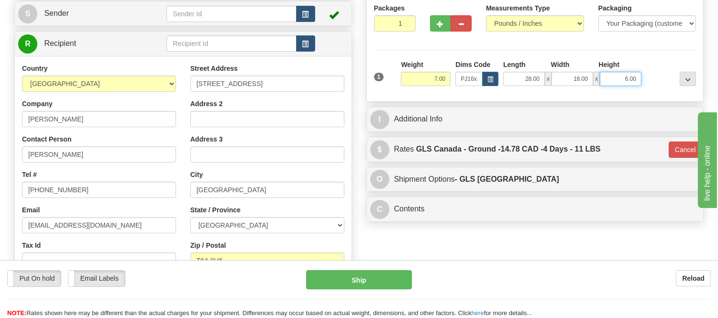
drag, startPoint x: 638, startPoint y: 79, endPoint x: 603, endPoint y: 76, distance: 35.1
click at [603, 76] on input "6.00" at bounding box center [621, 79] width 42 height 14
click button "Delete" at bounding box center [0, 0] width 0 height 0
type input "4.00"
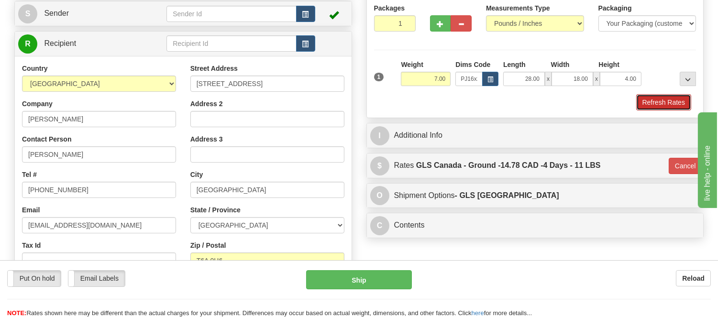
click at [648, 97] on button "Refresh Rates" at bounding box center [663, 102] width 55 height 16
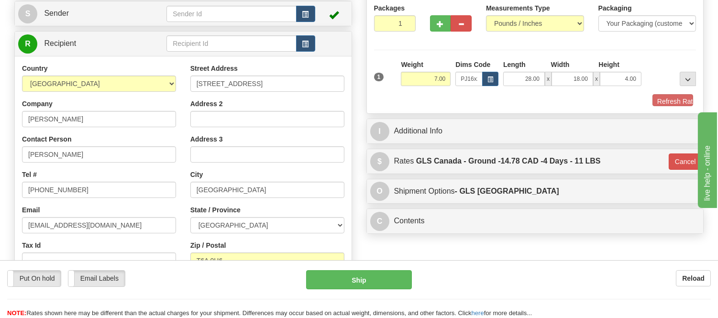
type input "1"
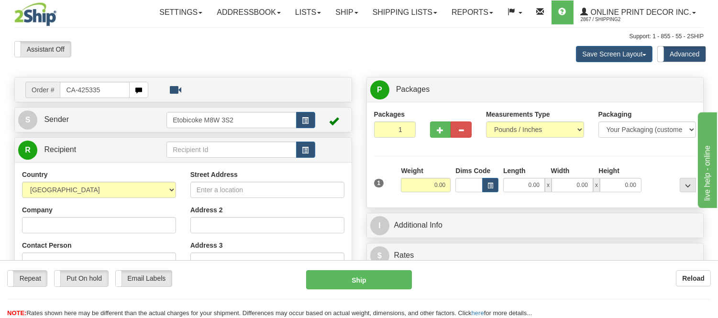
drag, startPoint x: 116, startPoint y: 85, endPoint x: 37, endPoint y: 110, distance: 82.9
click at [37, 110] on div "Order # CA-425335 S Sender" at bounding box center [183, 288] width 352 height 422
type input "ca-425335"
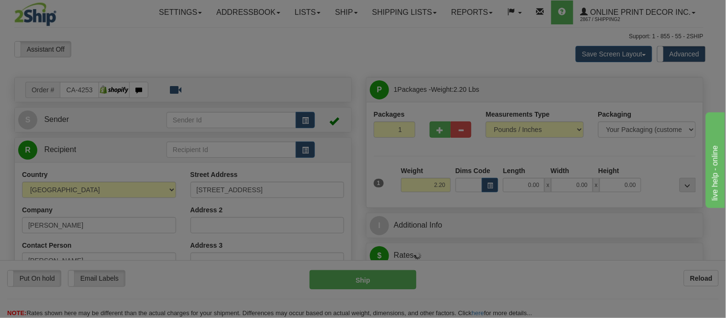
type input "[GEOGRAPHIC_DATA]"
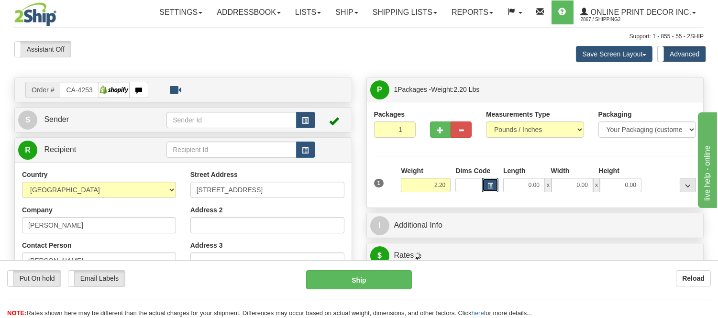
click at [491, 181] on button "button" at bounding box center [490, 185] width 16 height 14
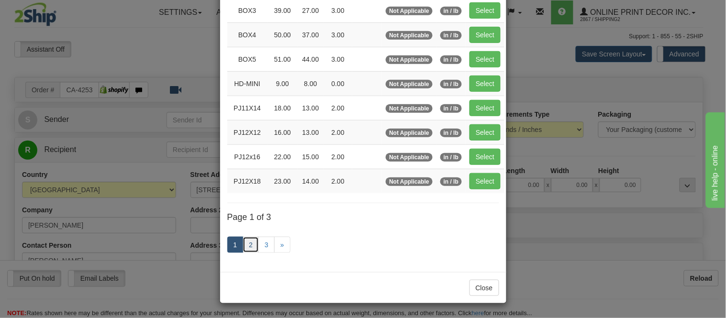
click at [245, 244] on link "2" at bounding box center [251, 245] width 16 height 16
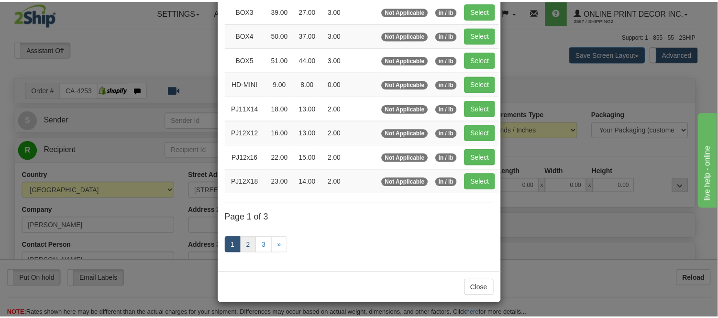
scroll to position [155, 0]
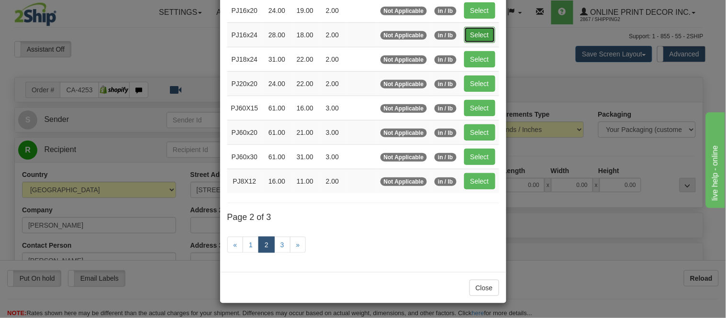
click at [478, 29] on button "Select" at bounding box center [479, 35] width 31 height 16
type input "PJ16x24"
type input "28.00"
type input "18.00"
type input "2.00"
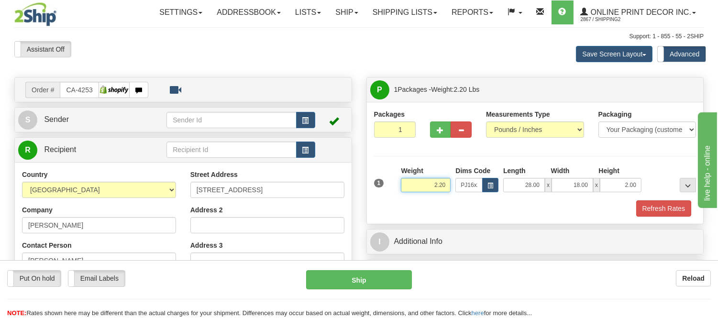
drag, startPoint x: 448, startPoint y: 186, endPoint x: 404, endPoint y: 188, distance: 44.1
click at [404, 188] on input "2.20" at bounding box center [426, 185] width 50 height 14
type input "1"
type input "5.98"
drag, startPoint x: 640, startPoint y: 185, endPoint x: 589, endPoint y: 197, distance: 52.6
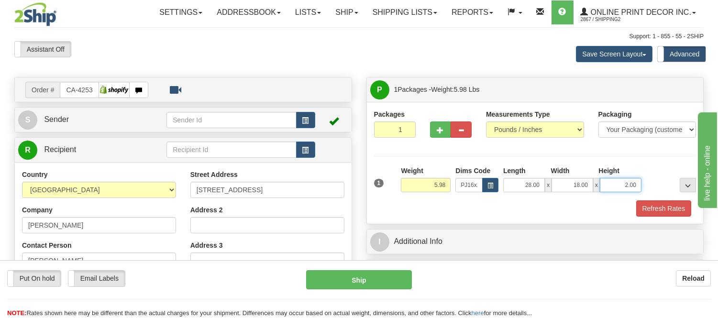
click at [589, 197] on div "1 Weight 5.98 Dims Code x x" at bounding box center [535, 183] width 327 height 34
click button "Delete" at bounding box center [0, 0] width 0 height 0
type input "4.00"
click at [639, 207] on button "Refresh Rates" at bounding box center [663, 208] width 55 height 16
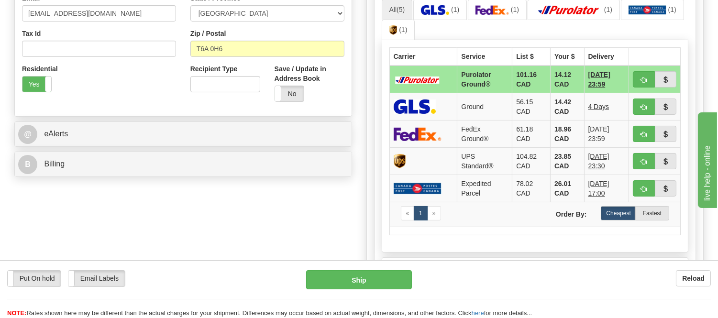
scroll to position [319, 0]
click at [635, 108] on button "button" at bounding box center [644, 106] width 22 height 16
type input "1"
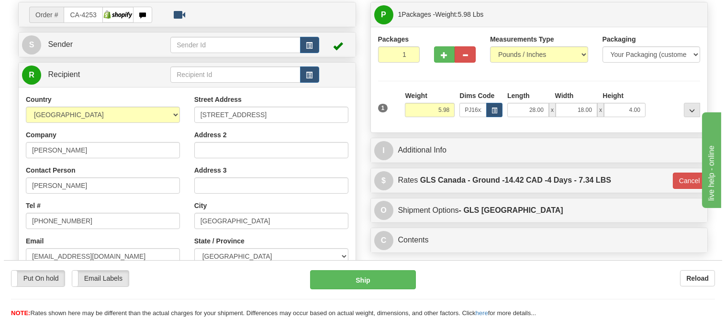
scroll to position [53, 0]
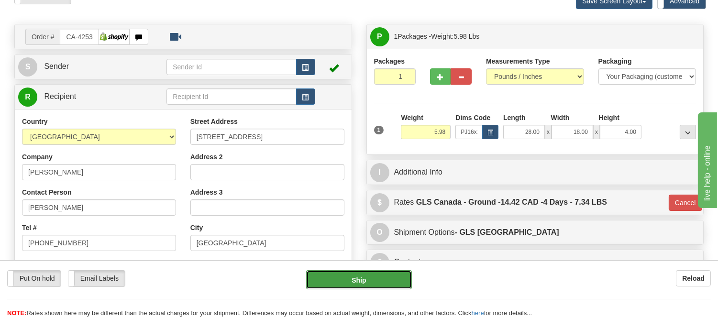
click at [385, 278] on button "Ship" at bounding box center [358, 279] width 105 height 19
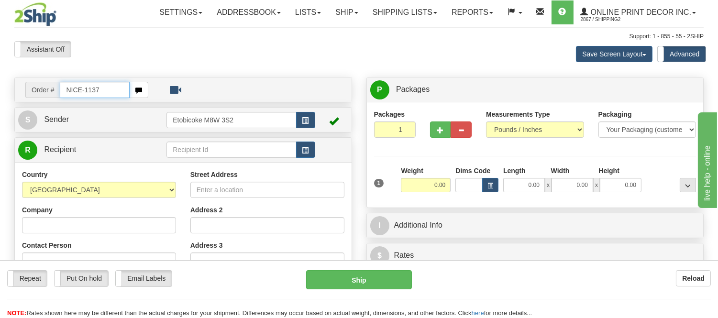
type input "NICE-1137"
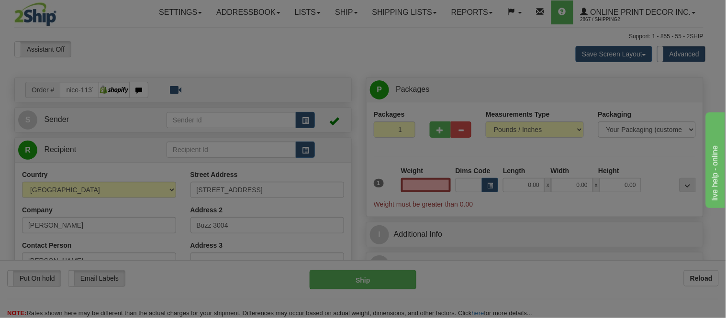
type input "[GEOGRAPHIC_DATA]"
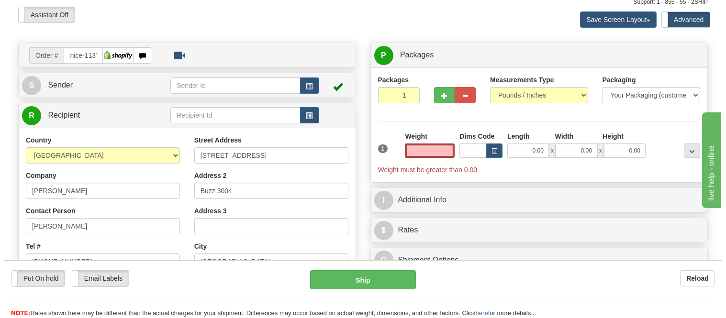
scroll to position [53, 0]
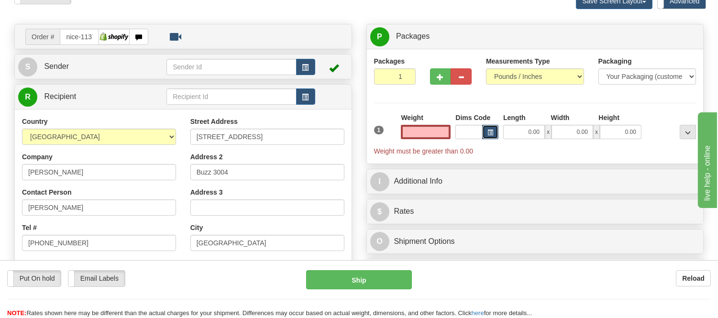
type input "0.00"
click at [496, 133] on button "button" at bounding box center [490, 132] width 16 height 14
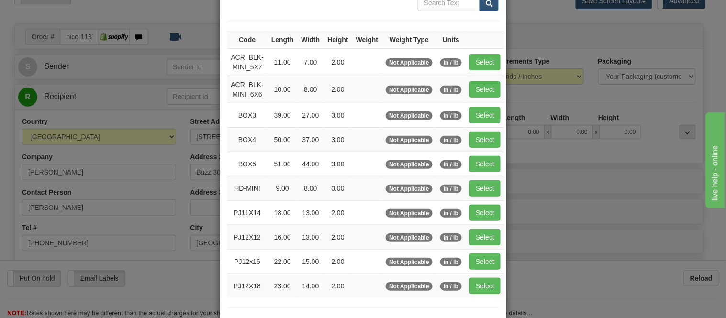
scroll to position [106, 0]
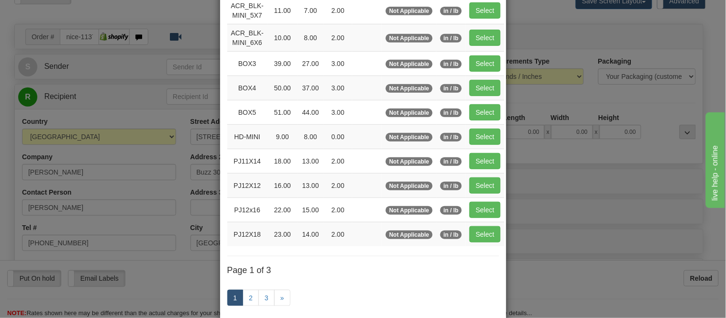
click at [644, 125] on div "× Dimensions Code Length Width Height Weight Weight Type Units ACR_BLK-MINI_5X7…" at bounding box center [363, 159] width 726 height 318
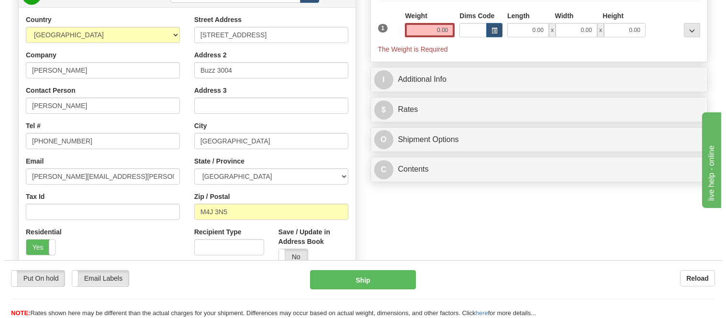
scroll to position [159, 0]
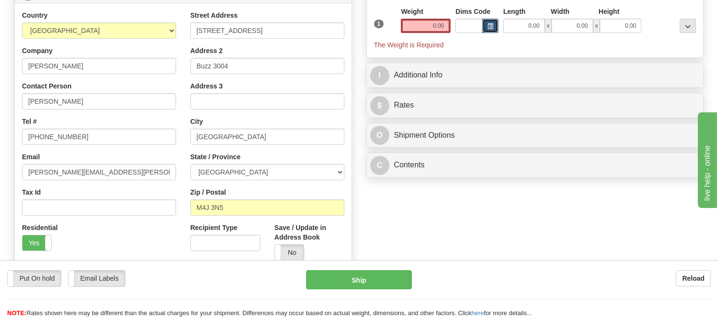
click at [491, 29] on span "button" at bounding box center [491, 26] width 6 height 5
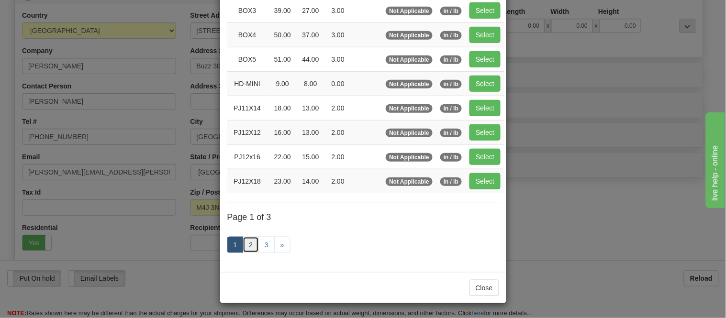
click at [251, 240] on link "2" at bounding box center [251, 245] width 16 height 16
click at [247, 245] on link "2" at bounding box center [251, 245] width 16 height 16
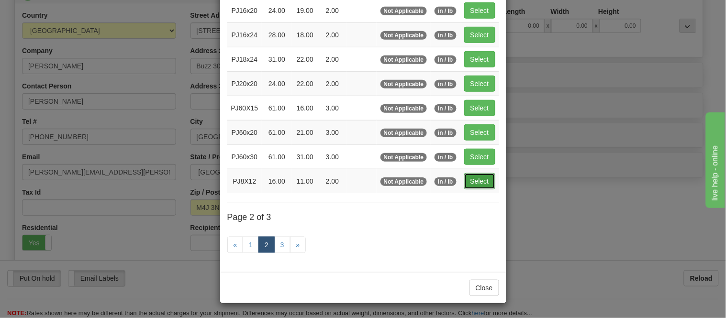
click at [470, 183] on button "Select" at bounding box center [479, 181] width 31 height 16
type input "PJ8X12"
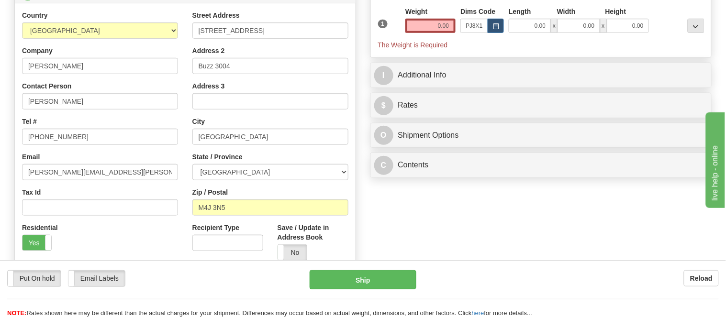
type input "16.00"
type input "11.00"
type input "2.00"
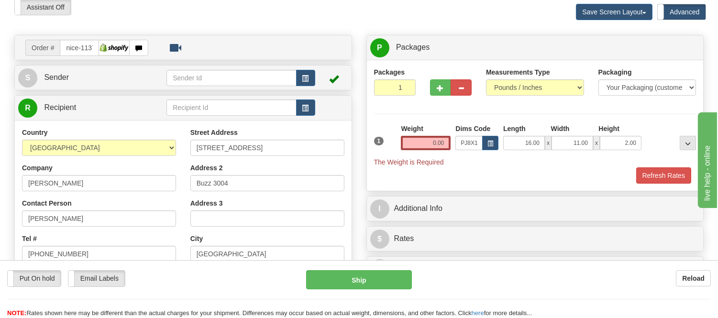
scroll to position [106, 0]
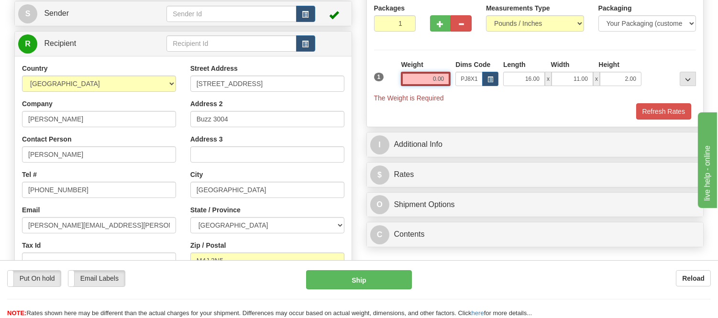
drag, startPoint x: 446, startPoint y: 75, endPoint x: 410, endPoint y: 81, distance: 36.4
click at [410, 81] on input "0.00" at bounding box center [426, 79] width 50 height 14
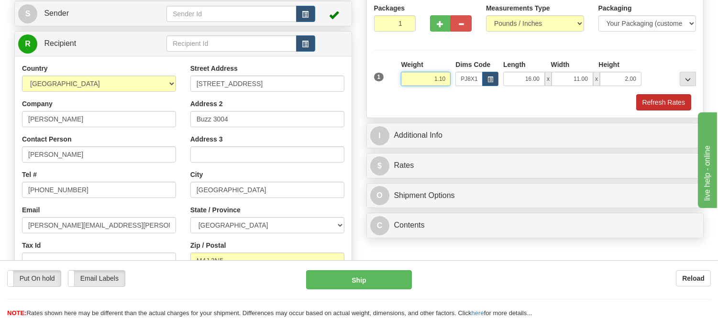
type input "1.10"
click at [673, 101] on button "Refresh Rates" at bounding box center [663, 102] width 55 height 16
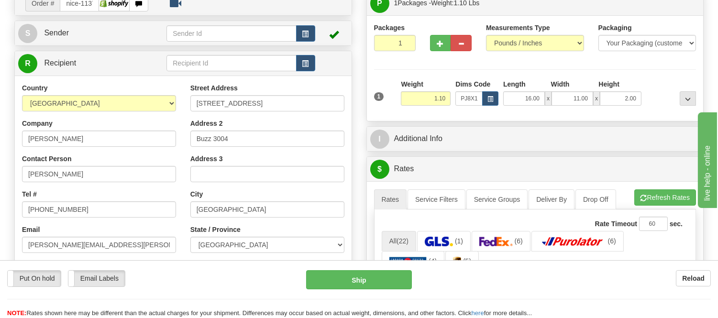
scroll to position [53, 0]
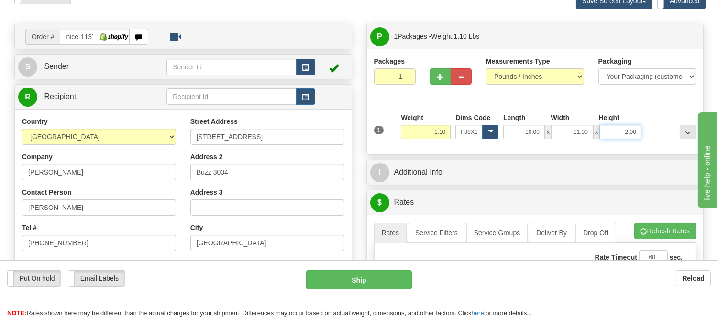
drag, startPoint x: 636, startPoint y: 133, endPoint x: 583, endPoint y: 133, distance: 53.6
click at [583, 133] on div "16.00 x 11.00 x 2.00" at bounding box center [572, 132] width 138 height 14
click button "Delete" at bounding box center [0, 0] width 0 height 0
type input "4.00"
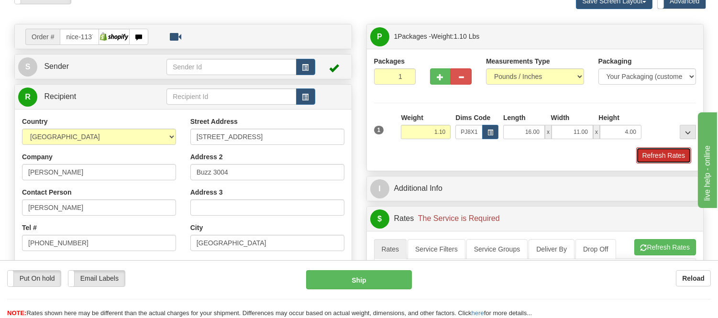
click at [645, 162] on button "Refresh Rates" at bounding box center [663, 155] width 55 height 16
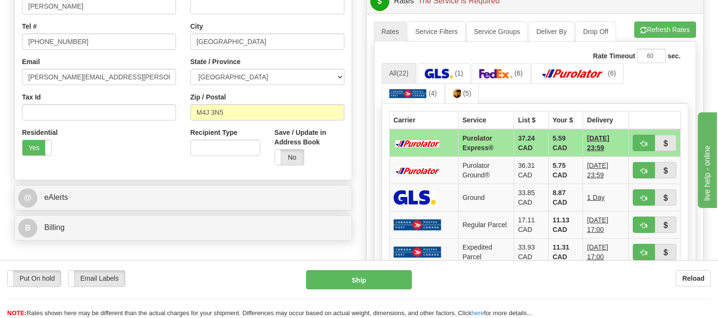
scroll to position [319, 0]
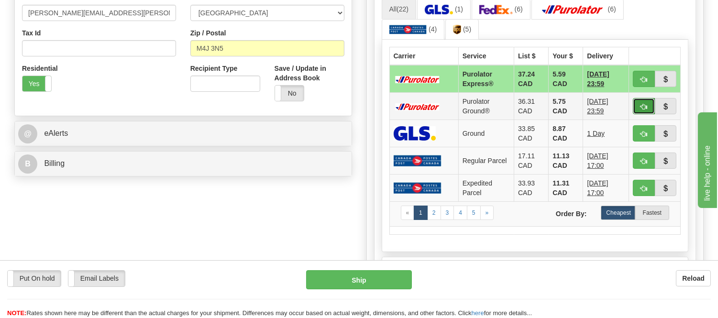
click at [637, 101] on button "button" at bounding box center [644, 106] width 22 height 16
type input "260"
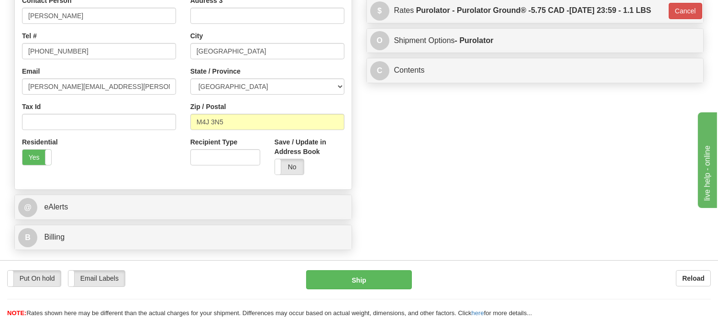
scroll to position [159, 0]
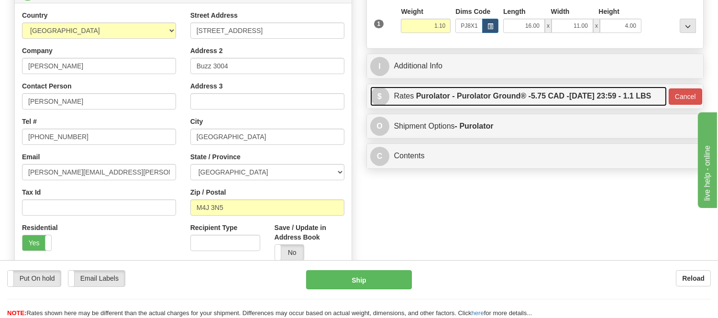
click at [543, 106] on link "$ Rates Purolator - Purolator Ground® - 5.75 CAD - [DATE] 23:59 - 1.1 LBS" at bounding box center [518, 97] width 297 height 20
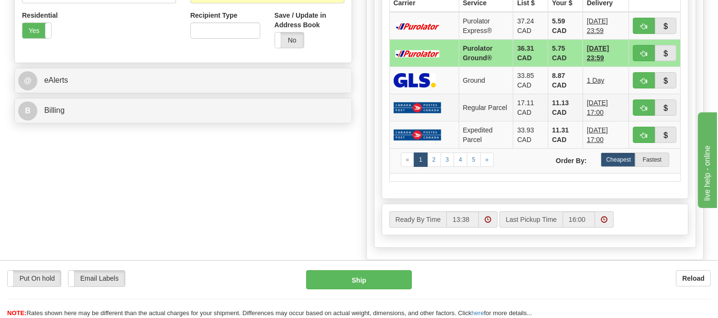
scroll to position [319, 0]
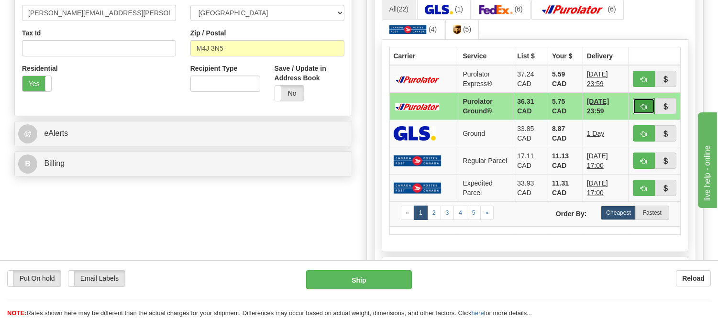
click at [637, 114] on button "button" at bounding box center [644, 106] width 22 height 16
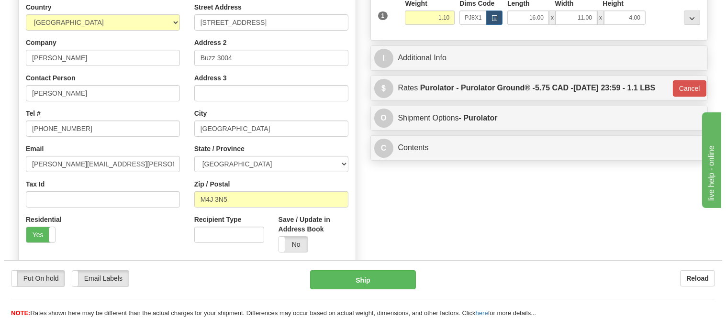
scroll to position [106, 0]
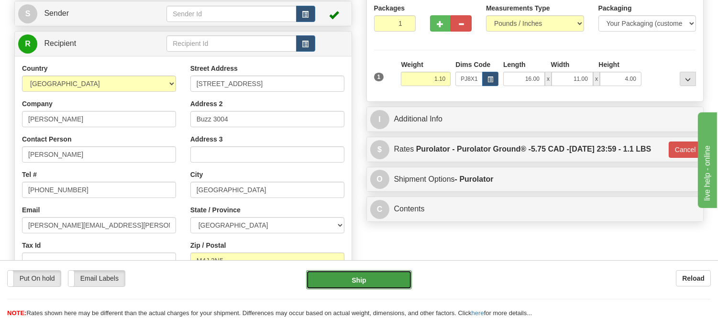
click at [395, 287] on button "Ship" at bounding box center [358, 279] width 105 height 19
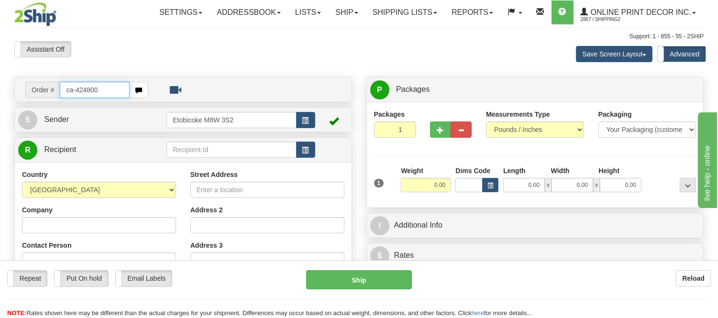
type input "ca-424800"
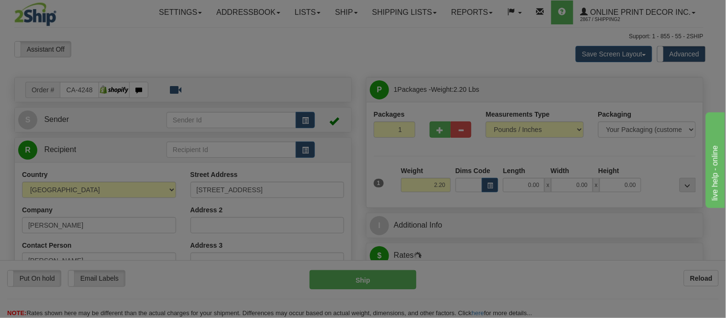
type input "SIOUX NARROWS"
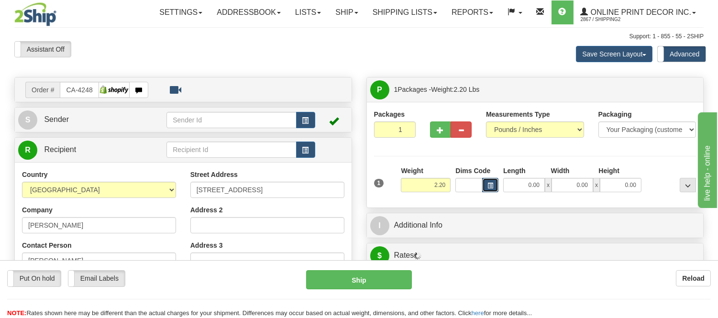
click at [494, 189] on button "button" at bounding box center [490, 185] width 16 height 14
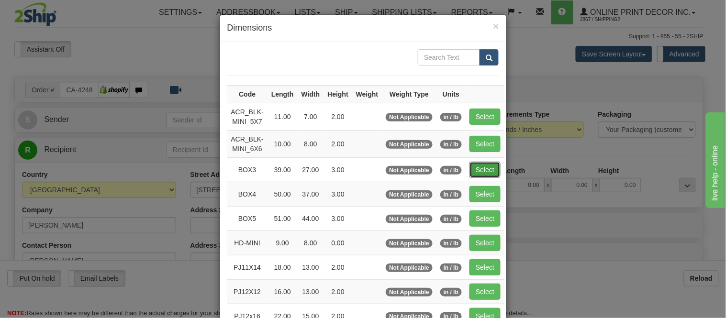
click at [481, 169] on button "Select" at bounding box center [484, 170] width 31 height 16
type input "BOX3"
type input "39.00"
type input "27.00"
type input "3.00"
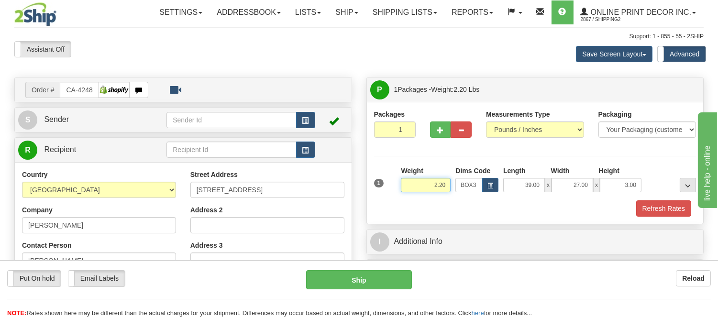
drag, startPoint x: 448, startPoint y: 183, endPoint x: 410, endPoint y: 189, distance: 38.6
click at [410, 189] on input "2.20" at bounding box center [426, 185] width 50 height 14
type input "7.98"
click at [681, 209] on button "Refresh Rates" at bounding box center [663, 208] width 55 height 16
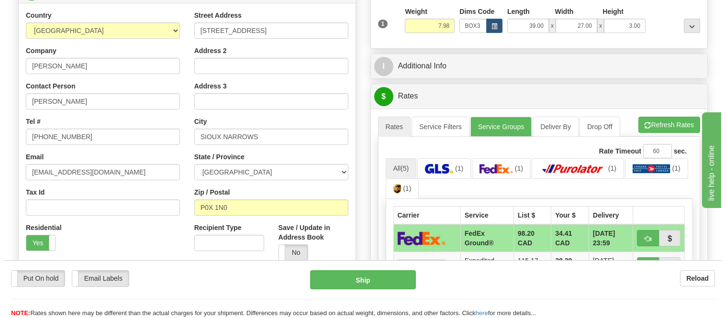
scroll to position [212, 0]
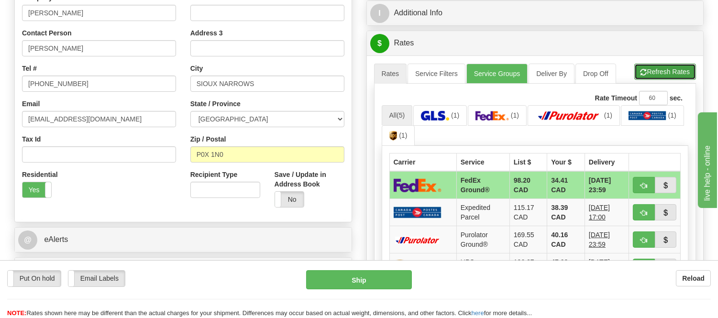
click at [651, 78] on button "Refresh Rates" at bounding box center [665, 72] width 62 height 16
click at [637, 184] on button "button" at bounding box center [644, 185] width 22 height 16
type input "92"
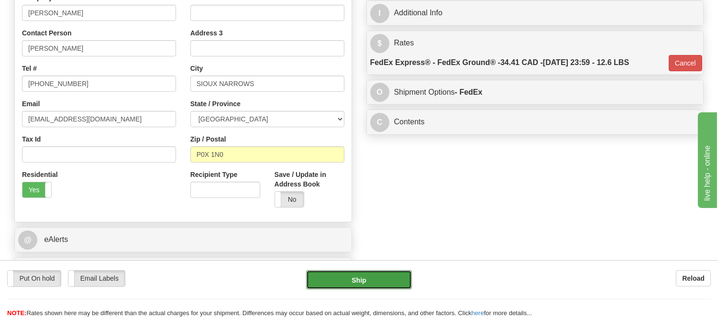
click at [328, 279] on button "Ship" at bounding box center [358, 279] width 105 height 19
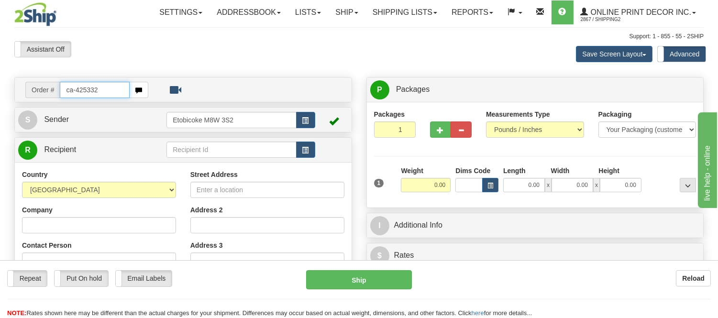
type input "ca-425332"
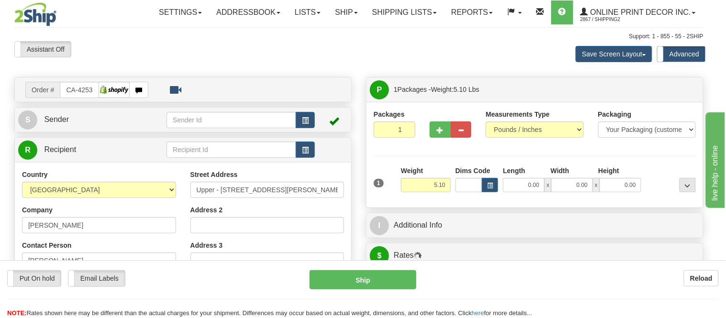
type input "[GEOGRAPHIC_DATA]"
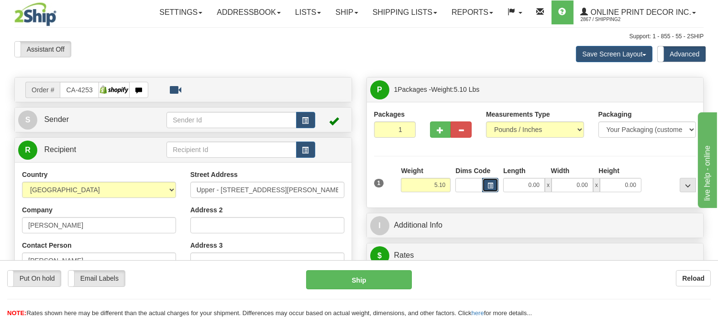
click at [489, 186] on span "button" at bounding box center [491, 185] width 6 height 5
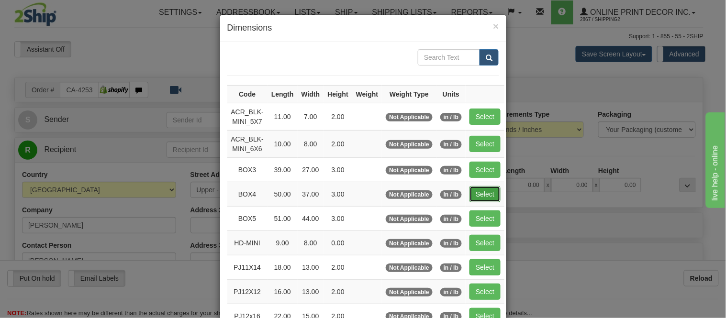
click at [484, 190] on button "Select" at bounding box center [484, 194] width 31 height 16
type input "BOX4"
type input "50.00"
type input "37.00"
type input "3.00"
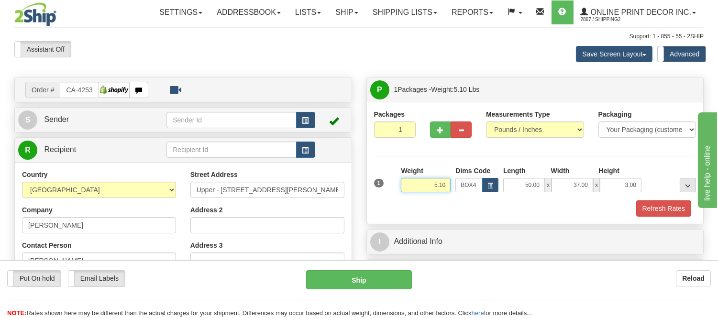
drag, startPoint x: 445, startPoint y: 188, endPoint x: 417, endPoint y: 189, distance: 28.2
click at [417, 189] on input "5.10" at bounding box center [426, 185] width 50 height 14
click at [647, 207] on button "Refresh Rates" at bounding box center [663, 208] width 55 height 16
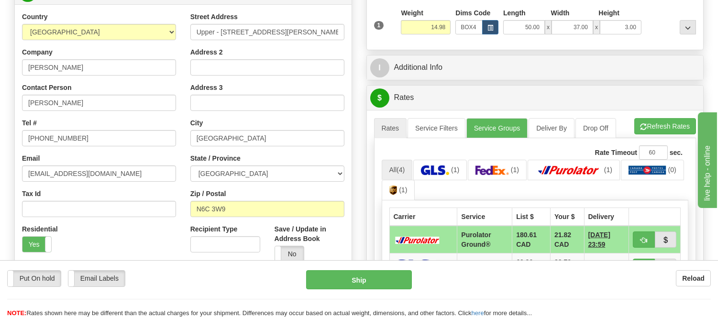
scroll to position [106, 0]
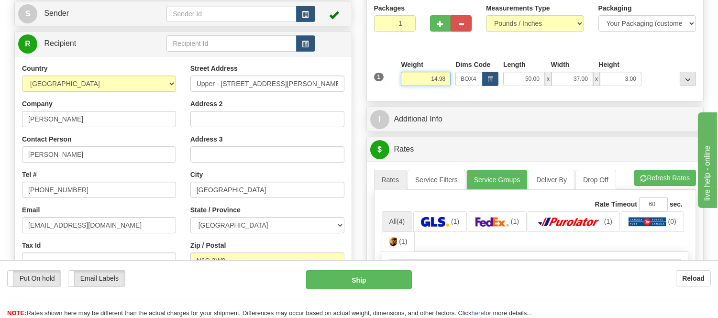
click at [438, 79] on input "14.98" at bounding box center [426, 79] width 50 height 14
type input "15.98"
click at [692, 178] on li "Refresh Rates Cancel Rating" at bounding box center [665, 178] width 62 height 16
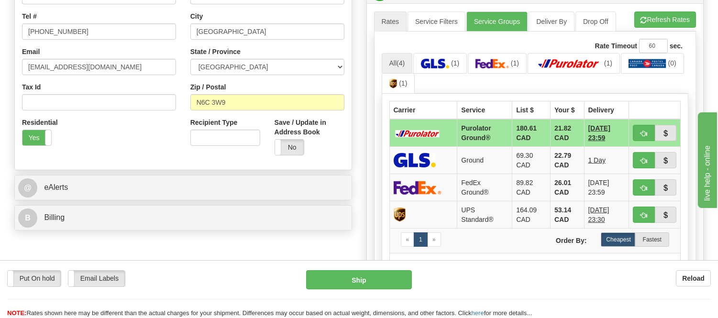
scroll to position [266, 0]
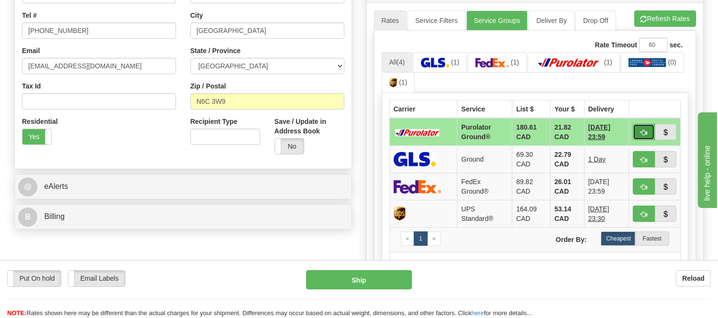
click at [639, 131] on button "button" at bounding box center [644, 132] width 22 height 16
type input "260"
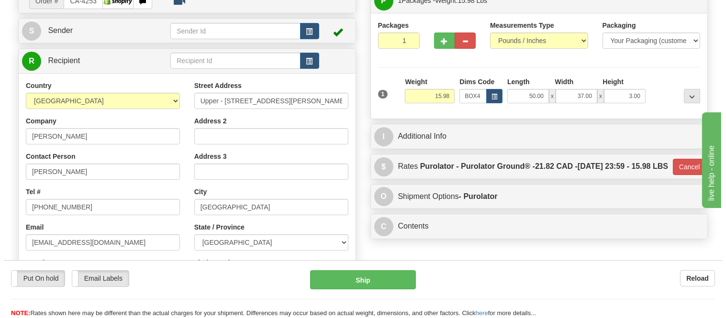
scroll to position [53, 0]
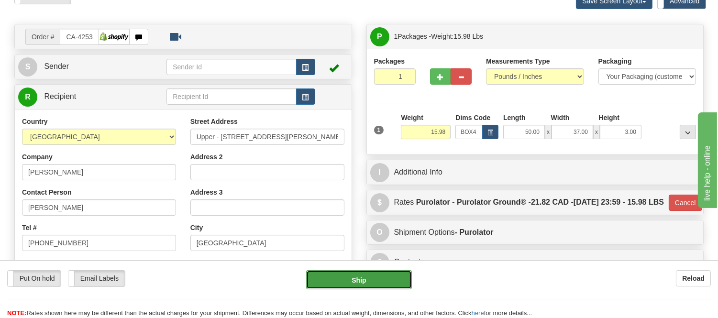
click at [362, 278] on button "Ship" at bounding box center [358, 279] width 105 height 19
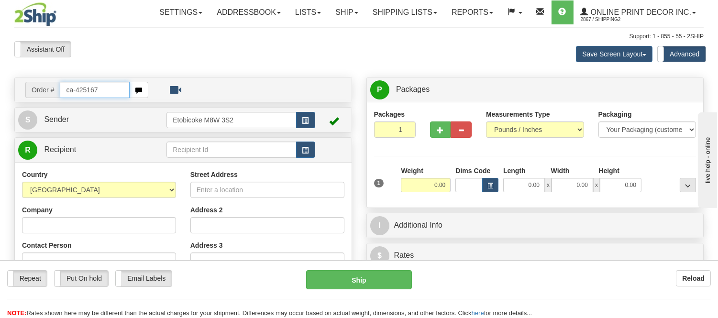
type input "ca-425167"
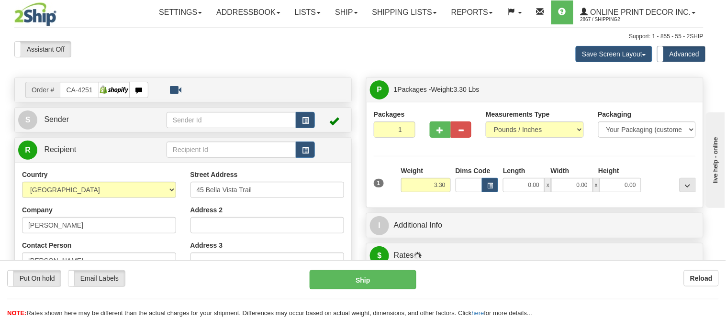
type input "ALLISTON"
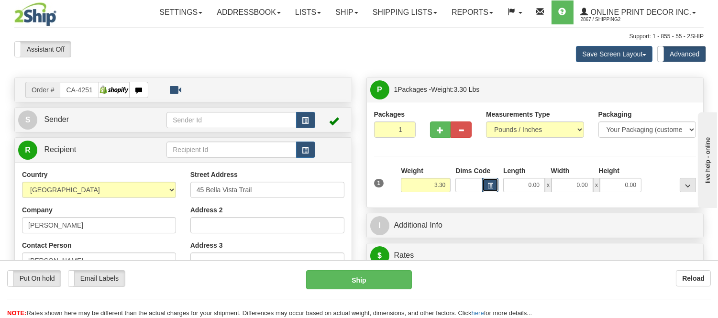
click at [495, 190] on button "button" at bounding box center [490, 185] width 16 height 14
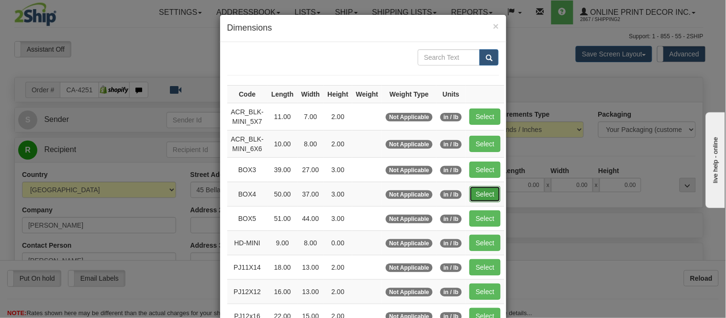
click at [483, 188] on button "Select" at bounding box center [484, 194] width 31 height 16
type input "BOX4"
type input "50.00"
type input "37.00"
type input "3.00"
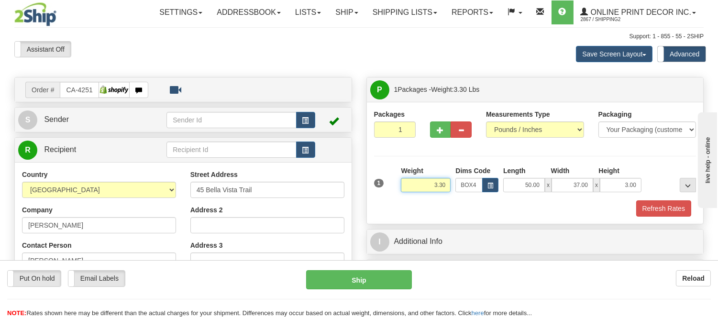
drag, startPoint x: 448, startPoint y: 185, endPoint x: 419, endPoint y: 192, distance: 29.6
click at [419, 192] on input "3.30" at bounding box center [426, 185] width 50 height 14
type input "11.98"
click at [440, 122] on button "button" at bounding box center [440, 130] width 21 height 16
radio input "true"
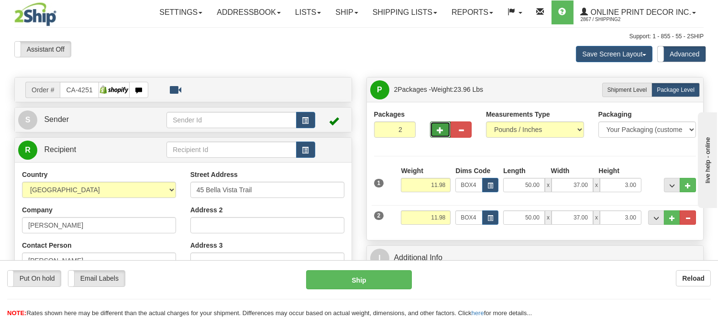
click at [439, 130] on span "button" at bounding box center [440, 130] width 7 height 6
type input "3"
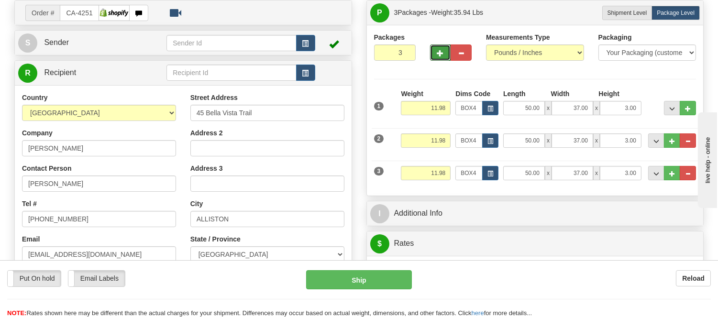
scroll to position [159, 0]
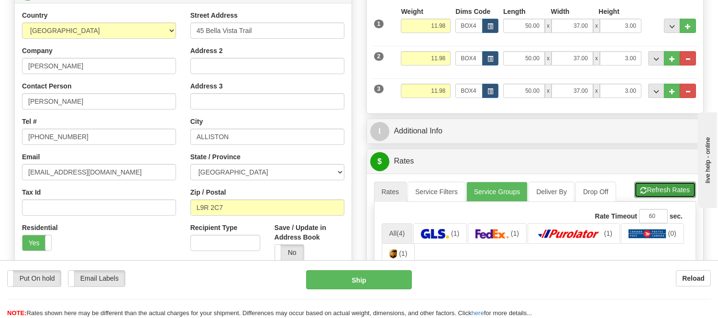
click at [655, 198] on button "Refresh Rates" at bounding box center [665, 190] width 62 height 16
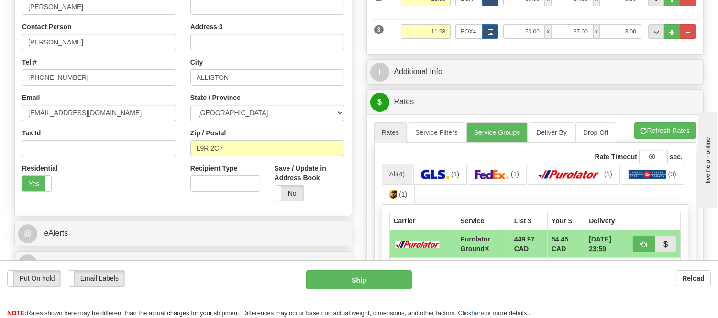
scroll to position [319, 0]
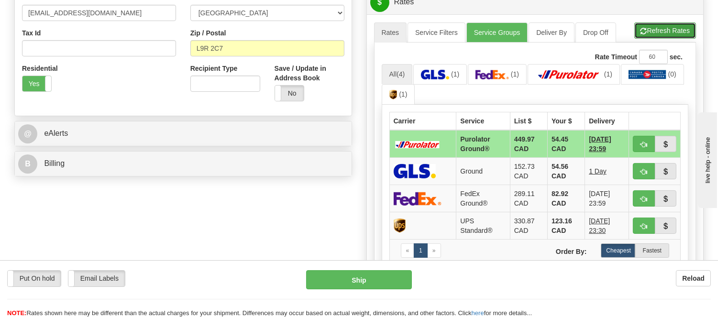
click at [651, 28] on button "Refresh Rates" at bounding box center [665, 30] width 62 height 16
click at [643, 142] on span "button" at bounding box center [644, 145] width 7 height 6
type input "260"
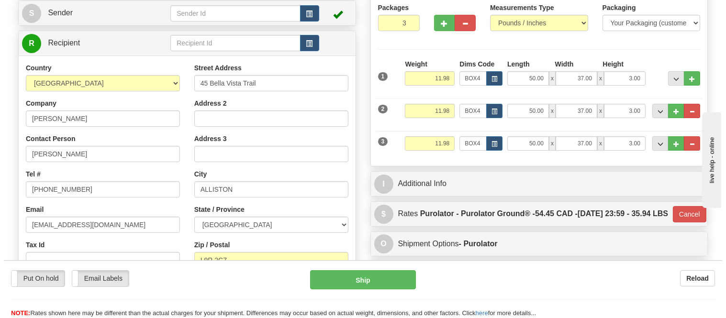
scroll to position [106, 0]
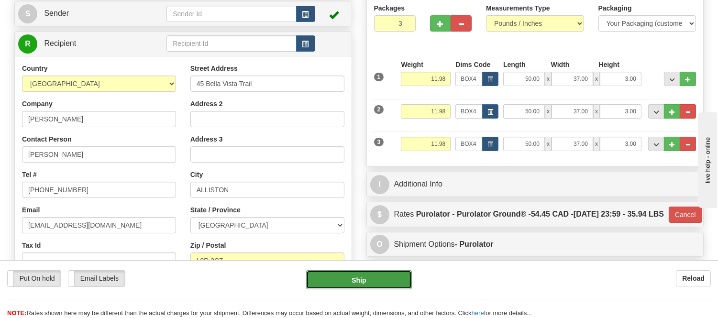
click at [390, 280] on button "Ship" at bounding box center [358, 279] width 105 height 19
